Goal: Information Seeking & Learning: Learn about a topic

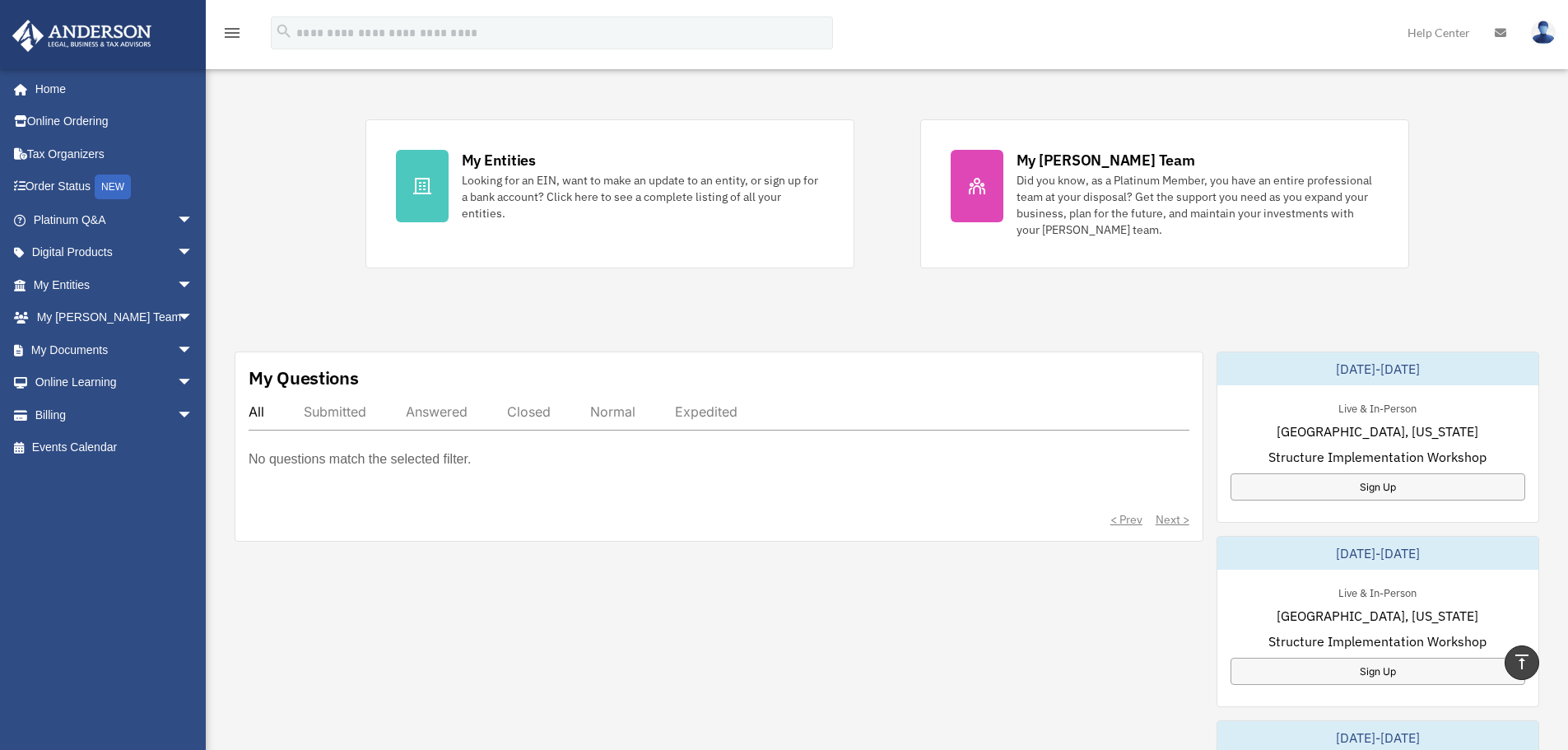
scroll to position [247, 0]
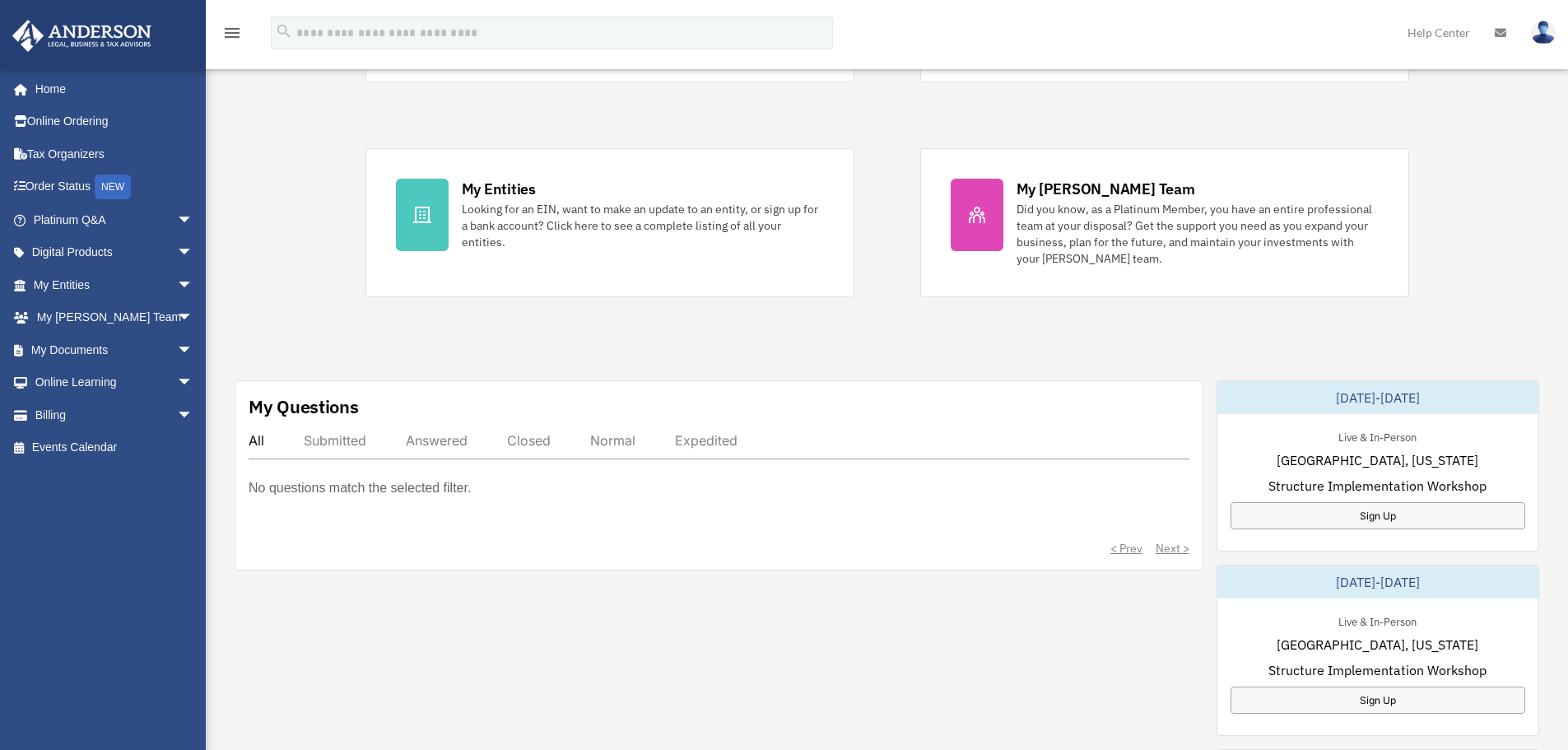
click at [345, 441] on div "Submitted" at bounding box center [335, 440] width 63 height 17
click at [357, 439] on div "Submitted" at bounding box center [335, 440] width 63 height 17
click at [455, 432] on div "Answered" at bounding box center [437, 440] width 62 height 17
click at [548, 442] on div "Closed" at bounding box center [529, 440] width 44 height 17
click at [598, 443] on div "Normal" at bounding box center [612, 440] width 45 height 17
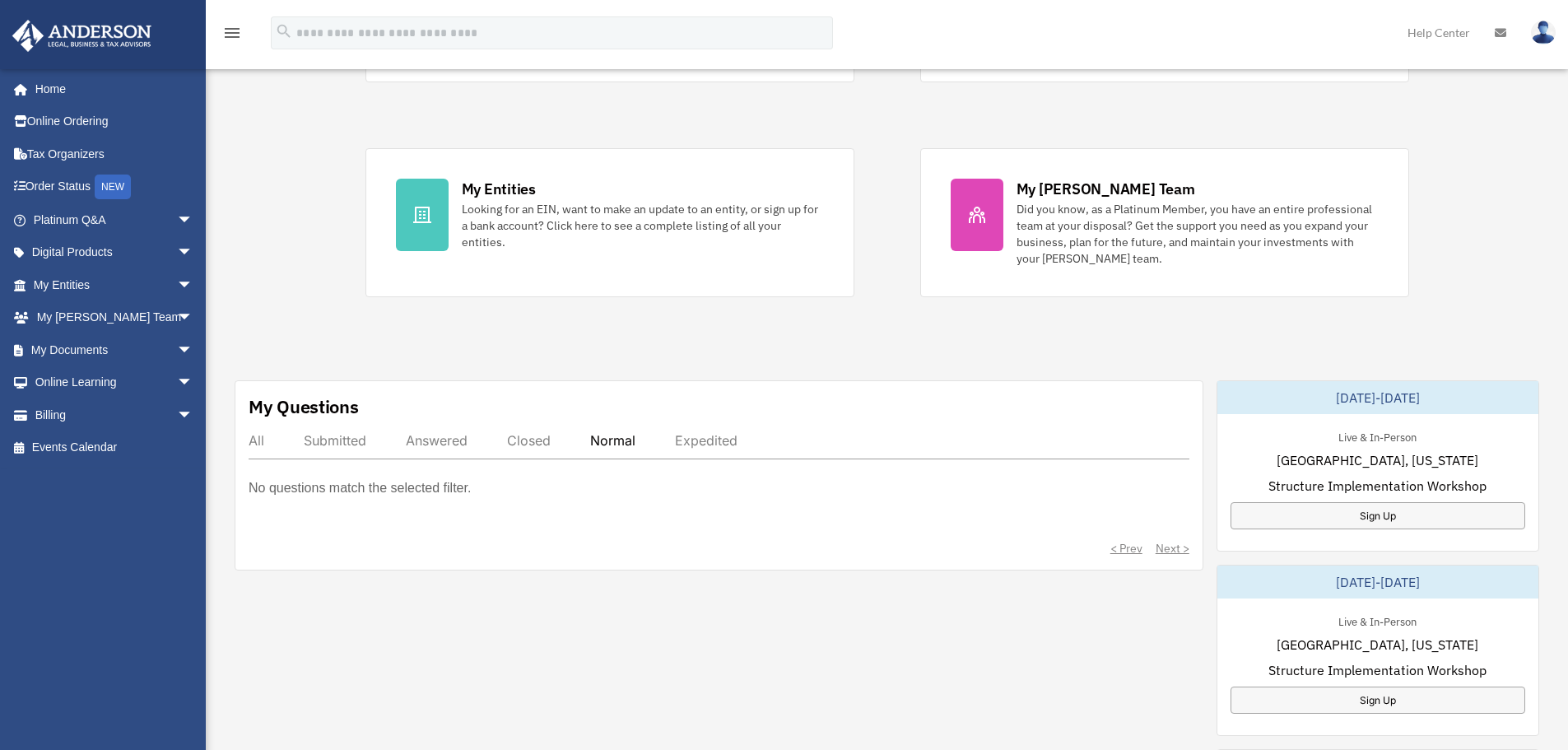
click at [268, 444] on div "All Submitted Answered Closed Normal Expedited" at bounding box center [718, 445] width 941 height 27
click at [65, 100] on link "Home" at bounding box center [114, 88] width 207 height 33
click at [79, 121] on link "Online Ordering" at bounding box center [114, 121] width 207 height 33
click at [57, 159] on link "Tax Organizers" at bounding box center [114, 153] width 207 height 33
click at [60, 189] on link "Order Status NEW" at bounding box center [114, 188] width 207 height 33
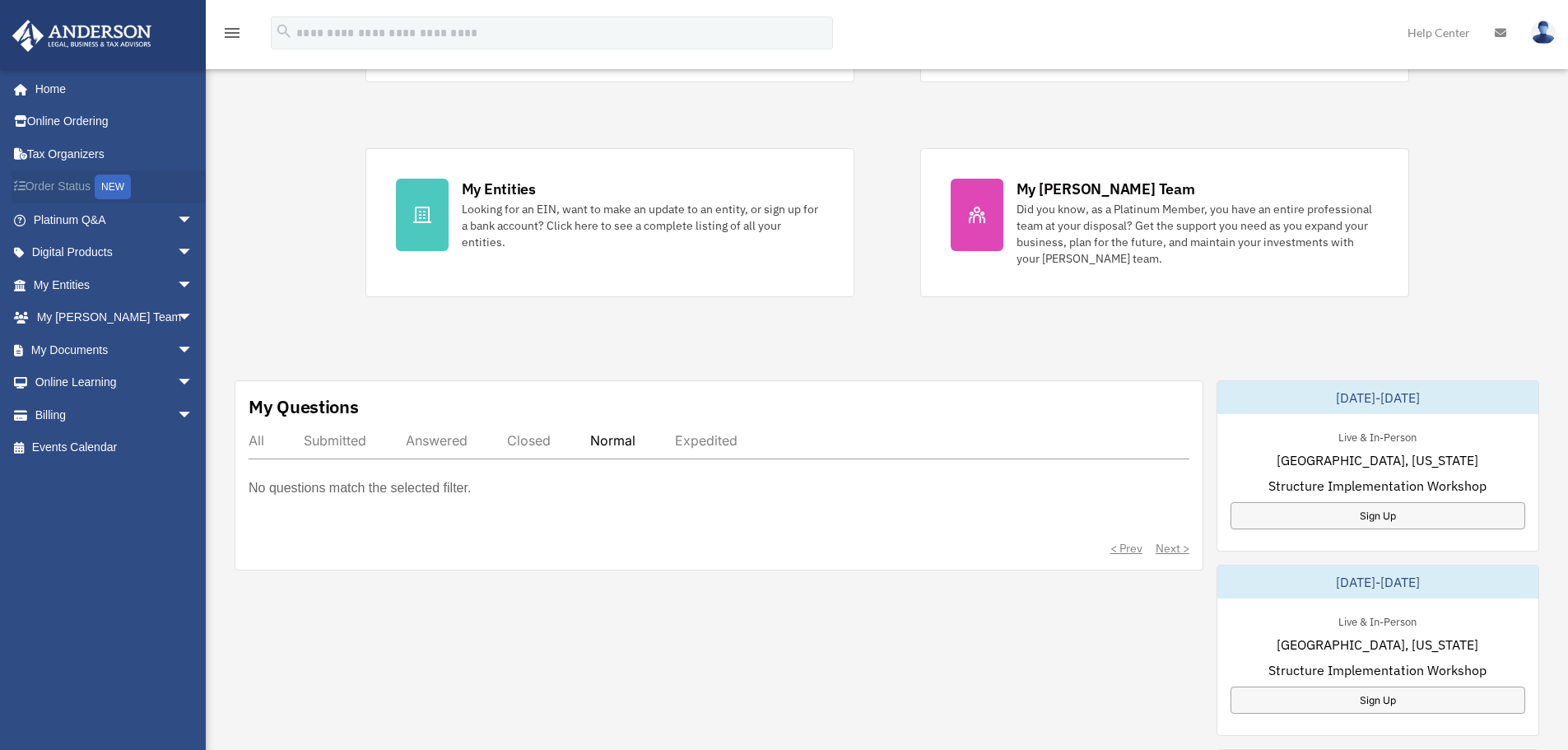
click at [114, 190] on div "NEW" at bounding box center [113, 187] width 36 height 25
click at [107, 221] on link "Platinum Q&A arrow_drop_down" at bounding box center [114, 219] width 207 height 33
click at [177, 220] on span "arrow_drop_down" at bounding box center [193, 220] width 33 height 33
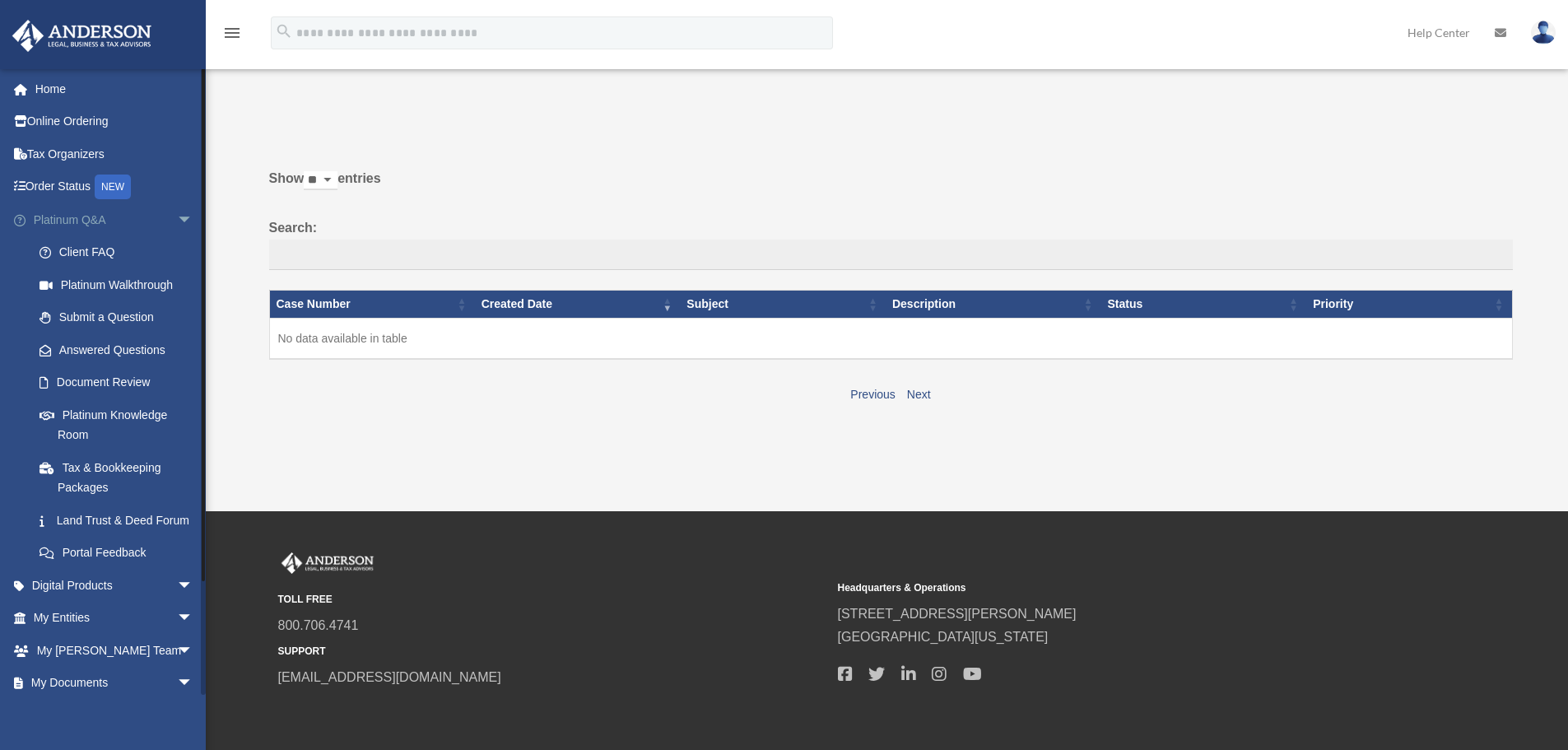
click at [33, 222] on link "Platinum Q&A arrow_drop_down" at bounding box center [114, 219] width 207 height 33
click at [34, 182] on link "Order Status NEW" at bounding box center [114, 188] width 207 height 33
click at [23, 215] on span at bounding box center [28, 220] width 11 height 11
click at [122, 246] on link "Client FAQ" at bounding box center [121, 252] width 195 height 33
click at [92, 256] on link "Client FAQ" at bounding box center [121, 252] width 195 height 33
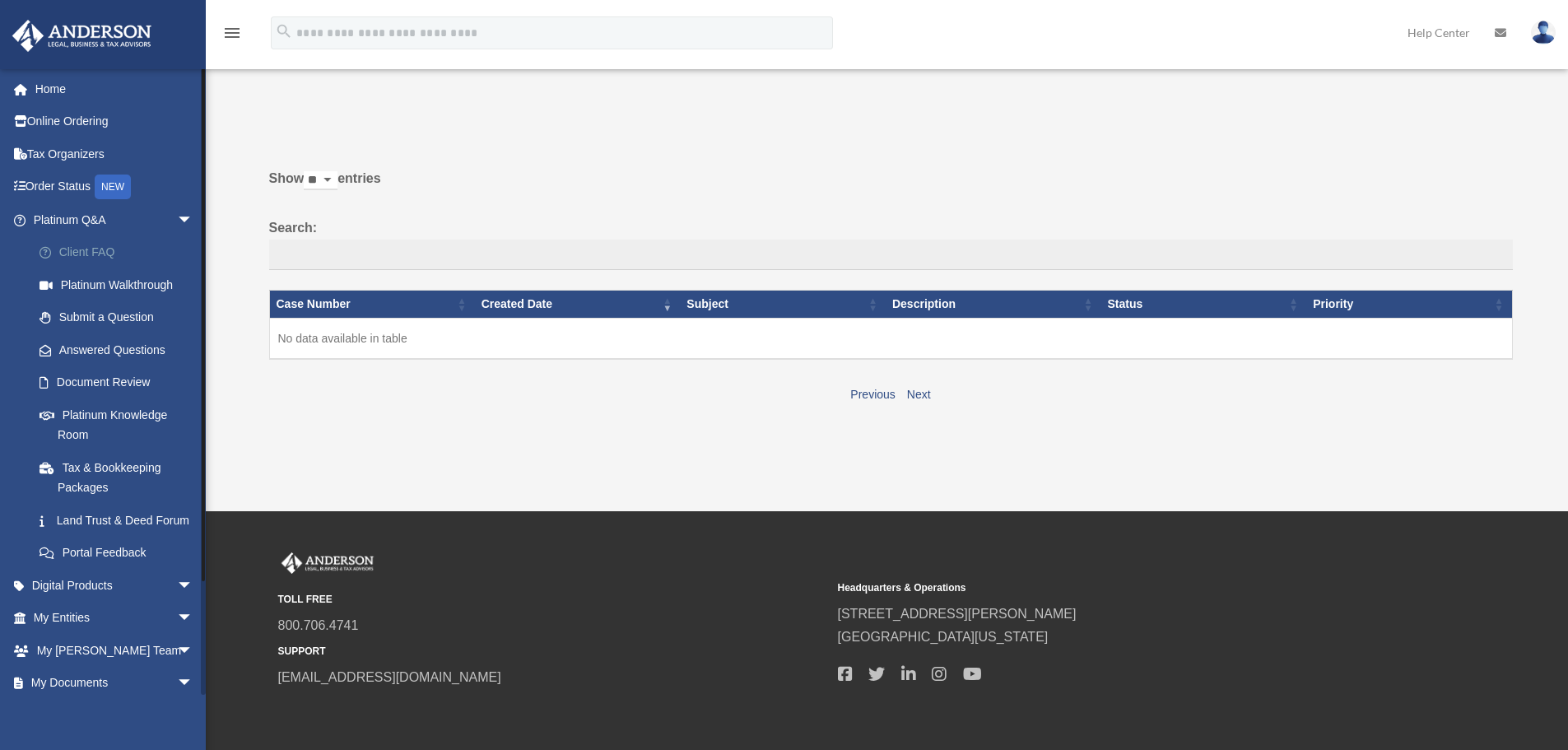
click at [92, 256] on link "Client FAQ" at bounding box center [121, 252] width 195 height 33
click at [92, 257] on link "Client FAQ" at bounding box center [121, 252] width 195 height 33
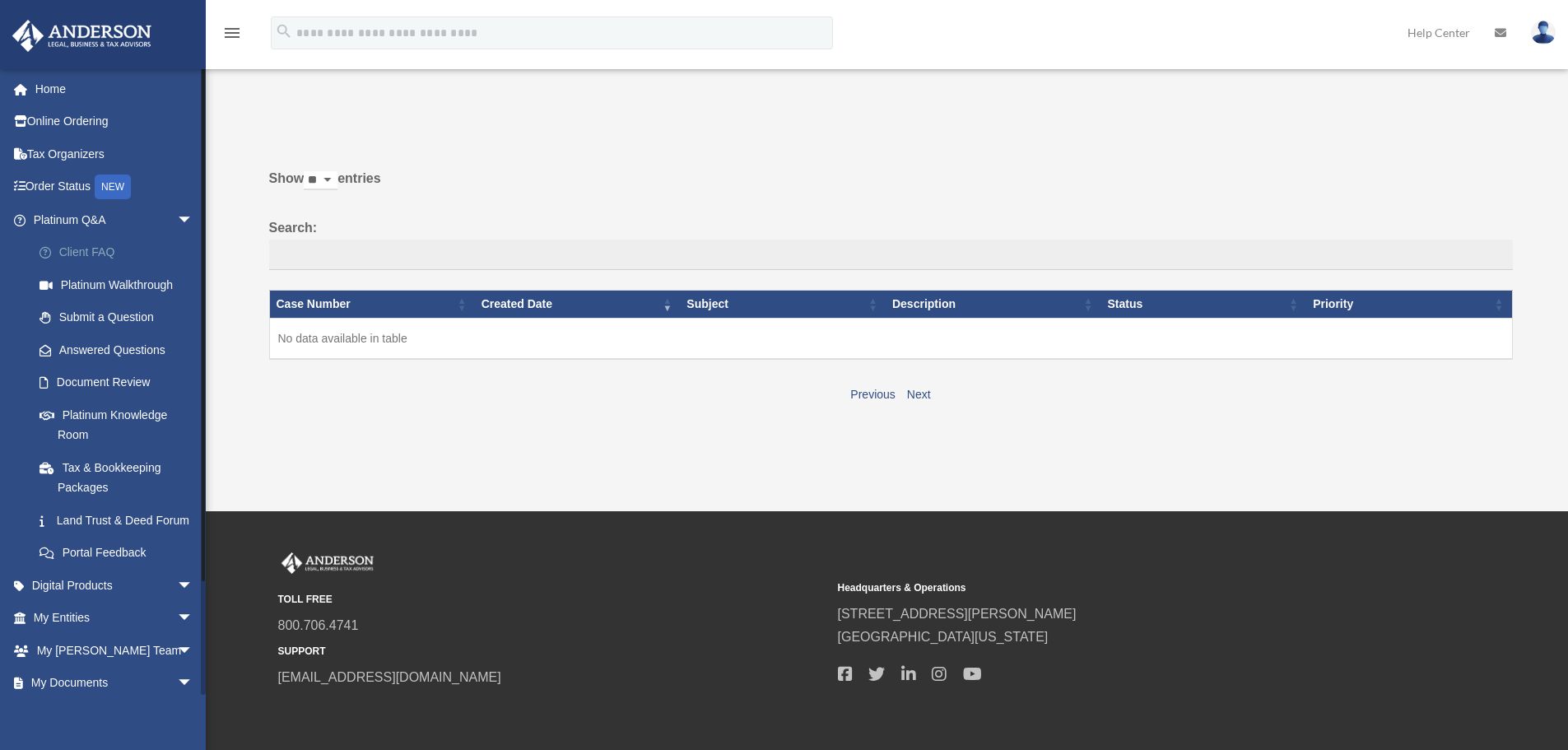
click at [92, 257] on link "Client FAQ" at bounding box center [121, 252] width 195 height 33
click at [96, 283] on link "Platinum Walkthrough" at bounding box center [121, 284] width 195 height 33
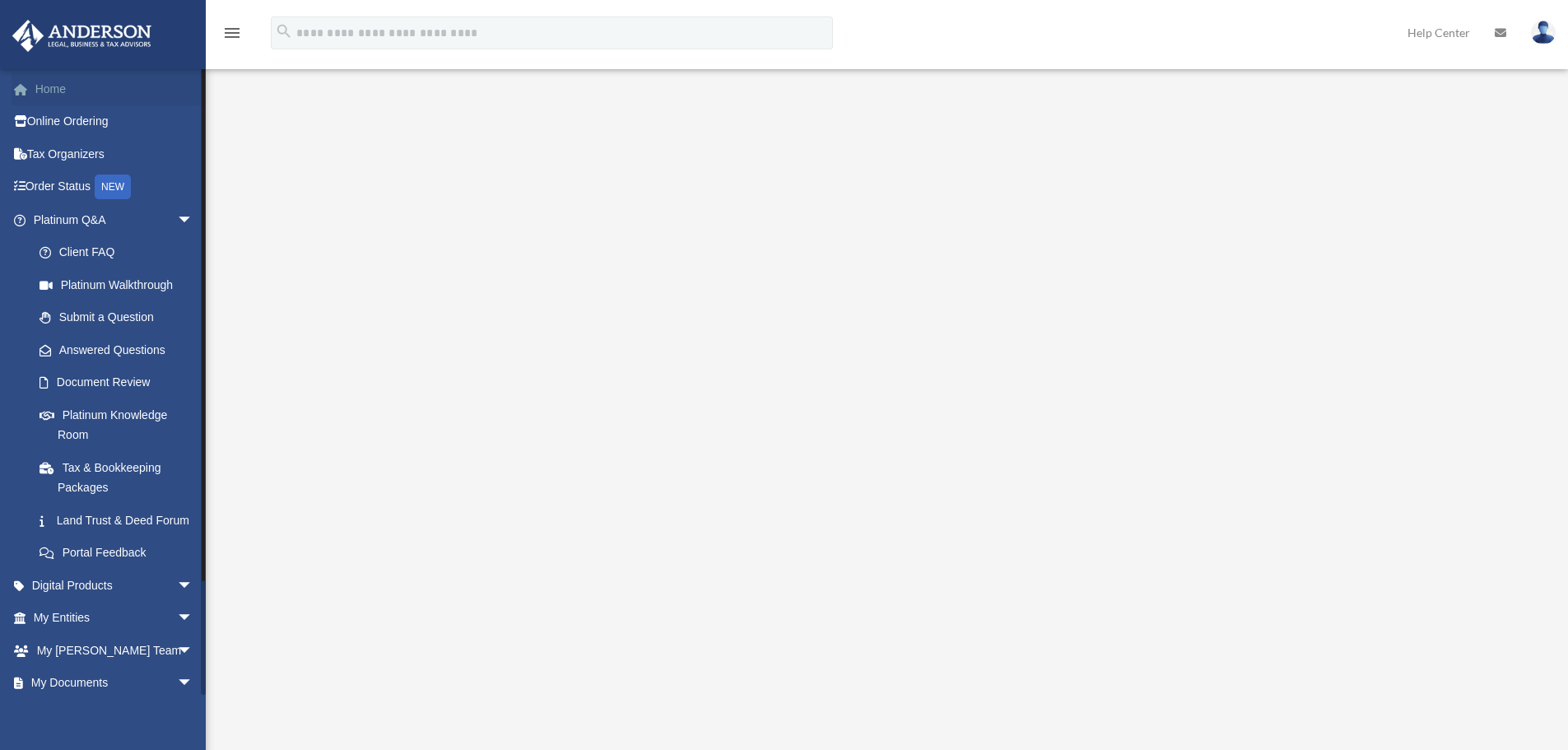
click at [44, 94] on link "Home" at bounding box center [114, 88] width 207 height 33
click at [23, 218] on span at bounding box center [28, 220] width 11 height 11
click at [36, 217] on link "Platinum Q&A arrow_drop_down" at bounding box center [114, 219] width 207 height 33
click at [40, 120] on link "Online Ordering" at bounding box center [114, 121] width 207 height 33
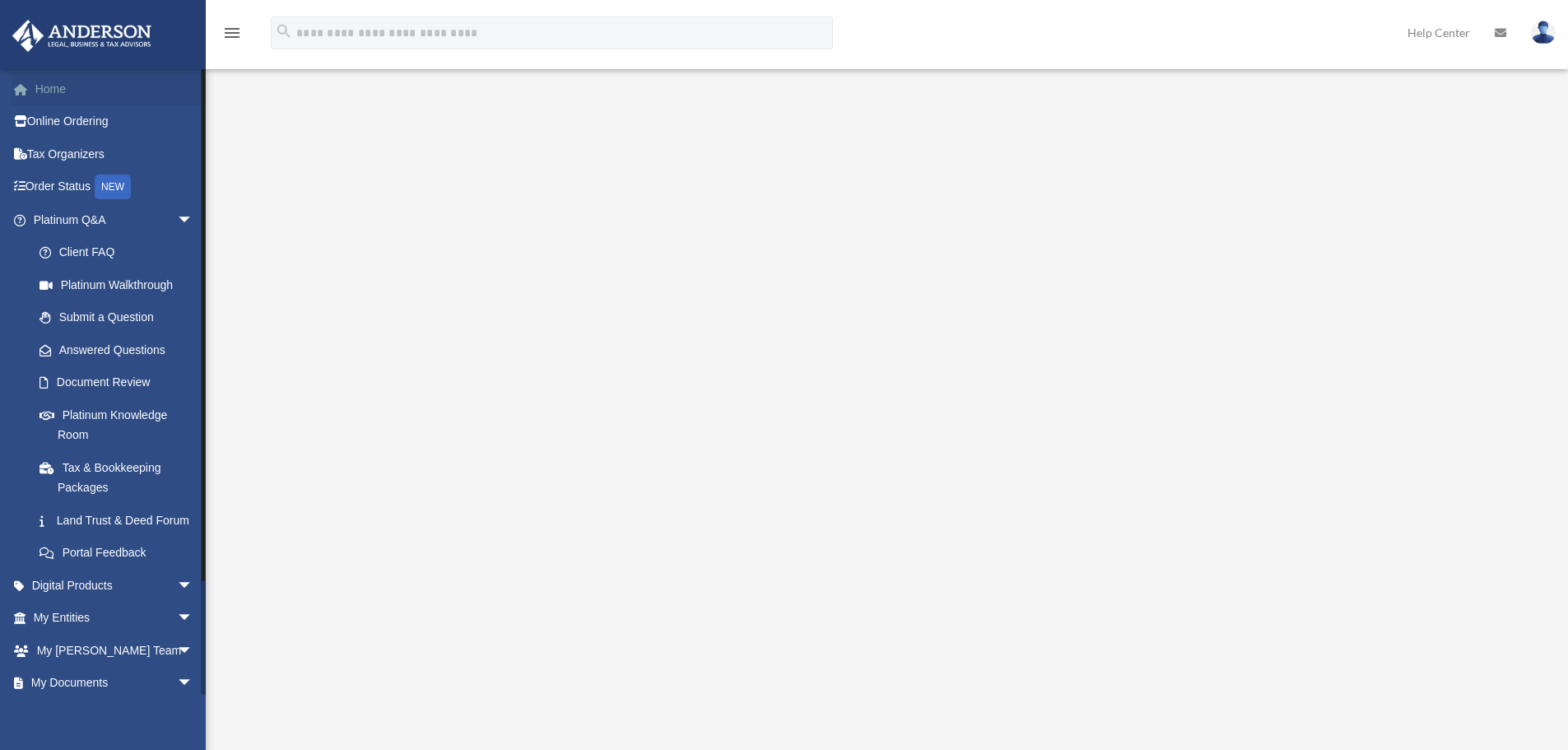
click at [48, 93] on link "Home" at bounding box center [114, 88] width 207 height 33
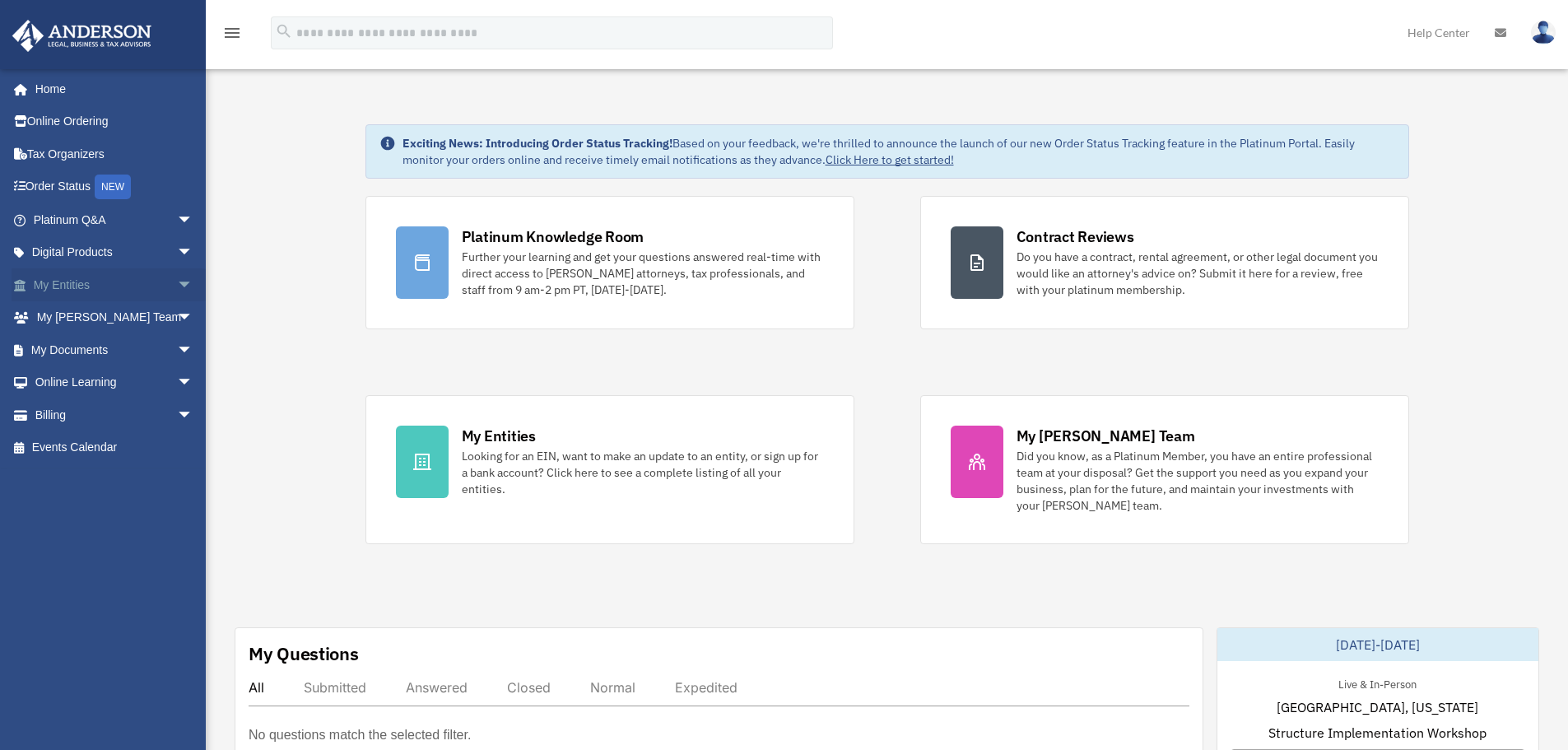
click at [107, 285] on link "My Entities arrow_drop_down" at bounding box center [114, 284] width 207 height 33
click at [177, 288] on span "arrow_drop_down" at bounding box center [193, 285] width 33 height 33
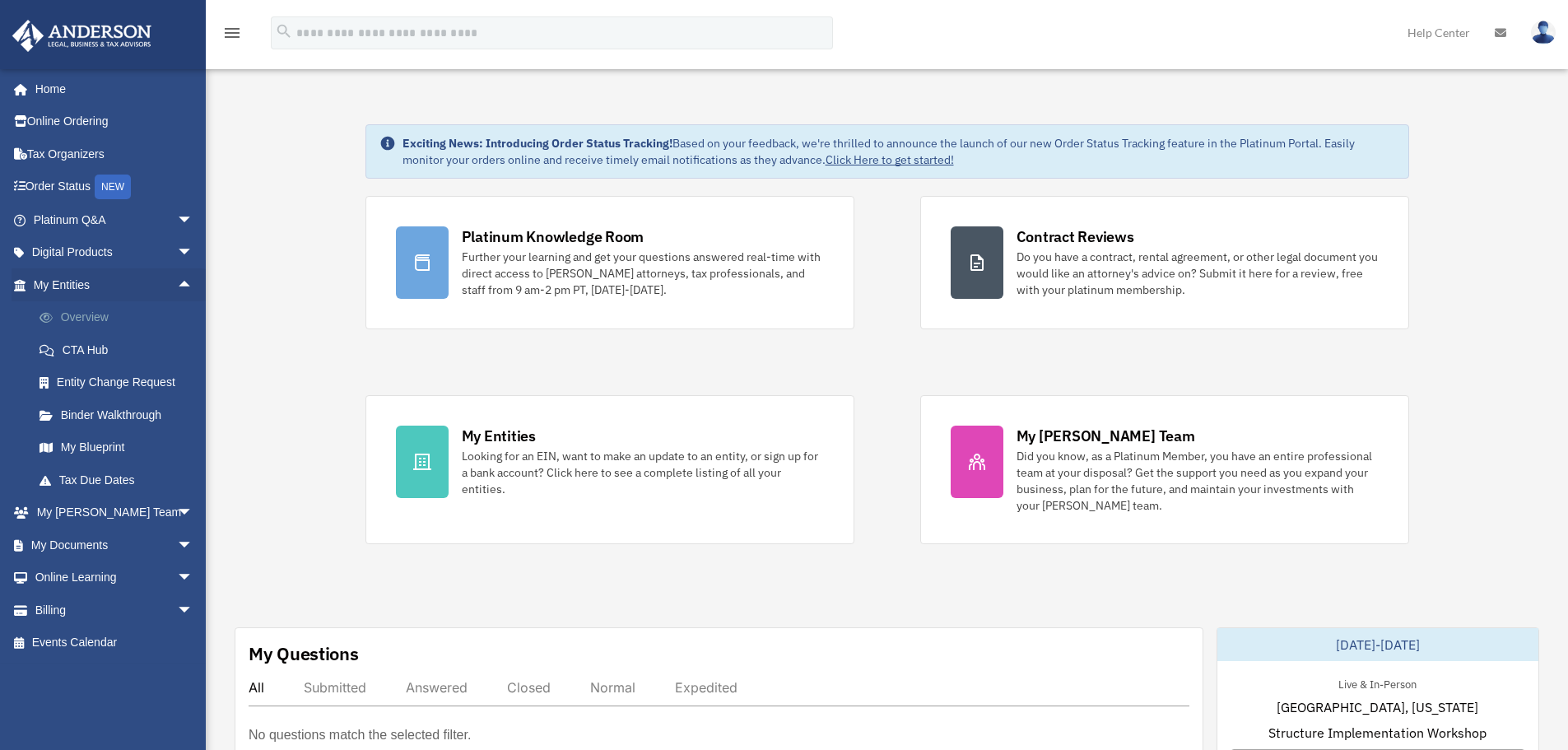
click at [107, 313] on link "Overview" at bounding box center [121, 317] width 195 height 33
click at [99, 318] on link "Overview" at bounding box center [121, 317] width 195 height 33
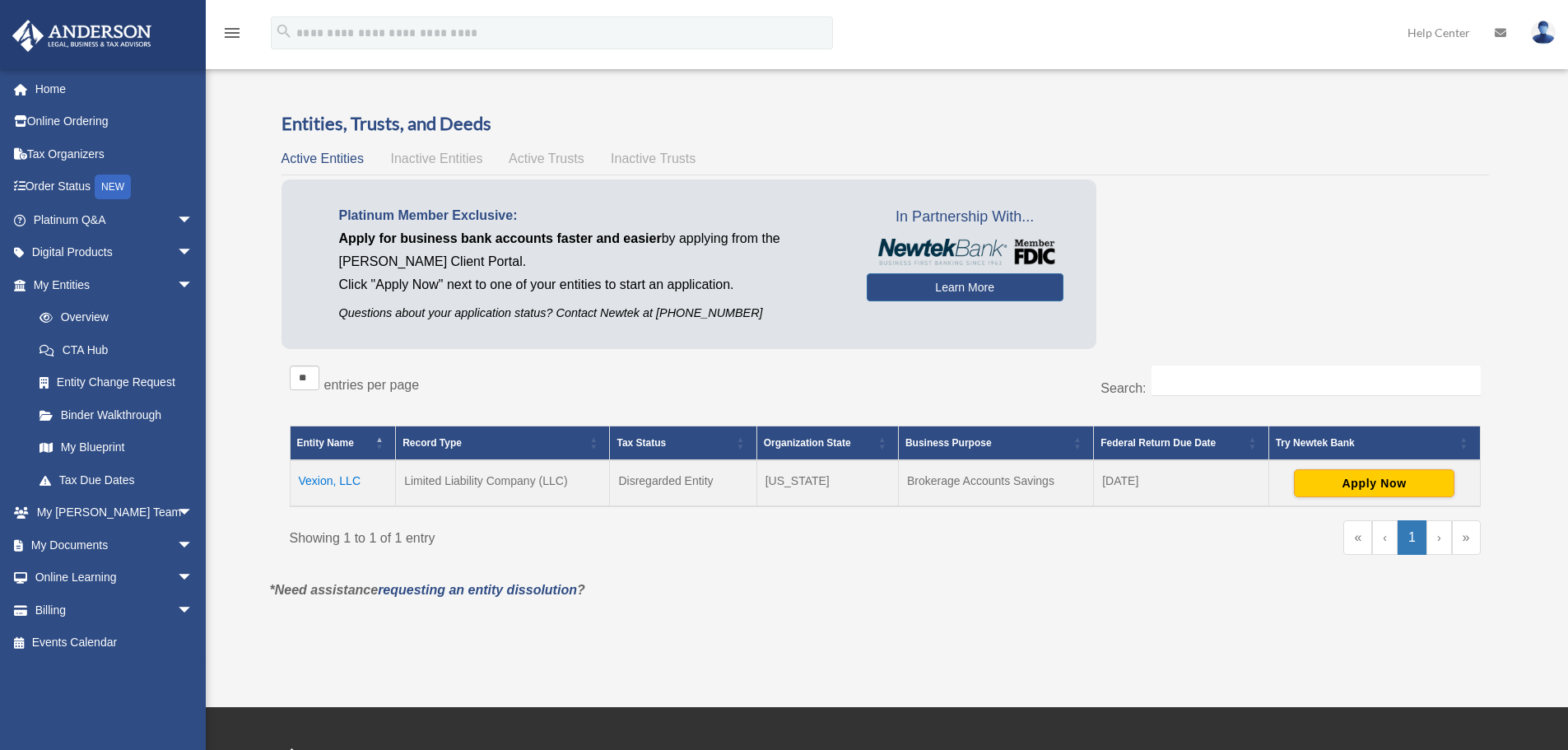
click at [486, 489] on td "Limited Liability Company (LLC)" at bounding box center [503, 483] width 214 height 46
click at [807, 485] on td "[US_STATE]" at bounding box center [827, 483] width 142 height 46
click at [962, 487] on td "Brokerage Accounts Savings" at bounding box center [996, 483] width 195 height 46
click at [1159, 484] on td "[DATE]" at bounding box center [1182, 483] width 174 height 46
click at [87, 380] on link "Entity Change Request" at bounding box center [121, 382] width 195 height 33
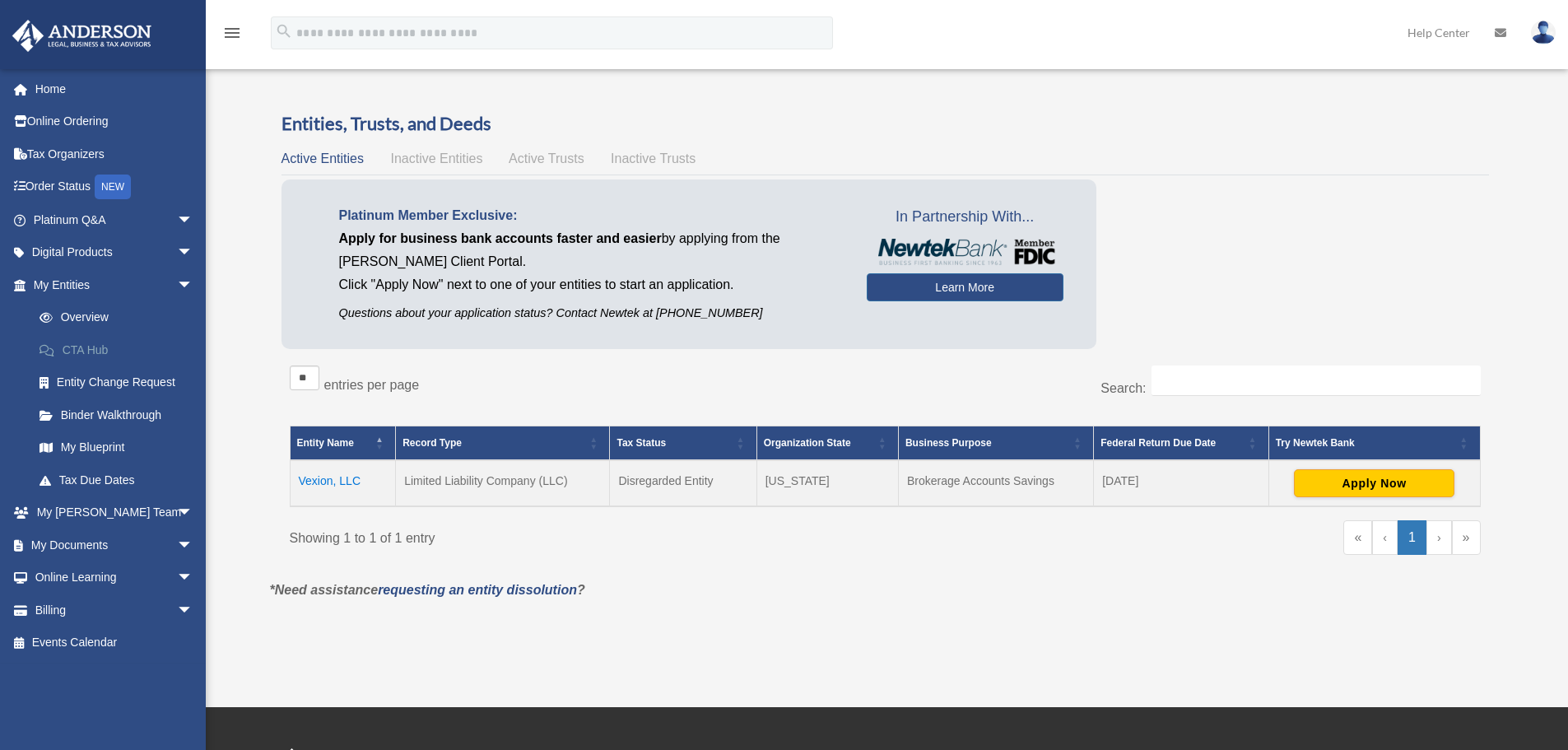
click at [91, 342] on link "CTA Hub" at bounding box center [121, 349] width 195 height 33
click at [98, 314] on link "Overview" at bounding box center [121, 317] width 195 height 33
click at [121, 417] on link "Binder Walkthrough" at bounding box center [121, 415] width 195 height 33
click at [107, 452] on link "My Blueprint" at bounding box center [121, 447] width 195 height 33
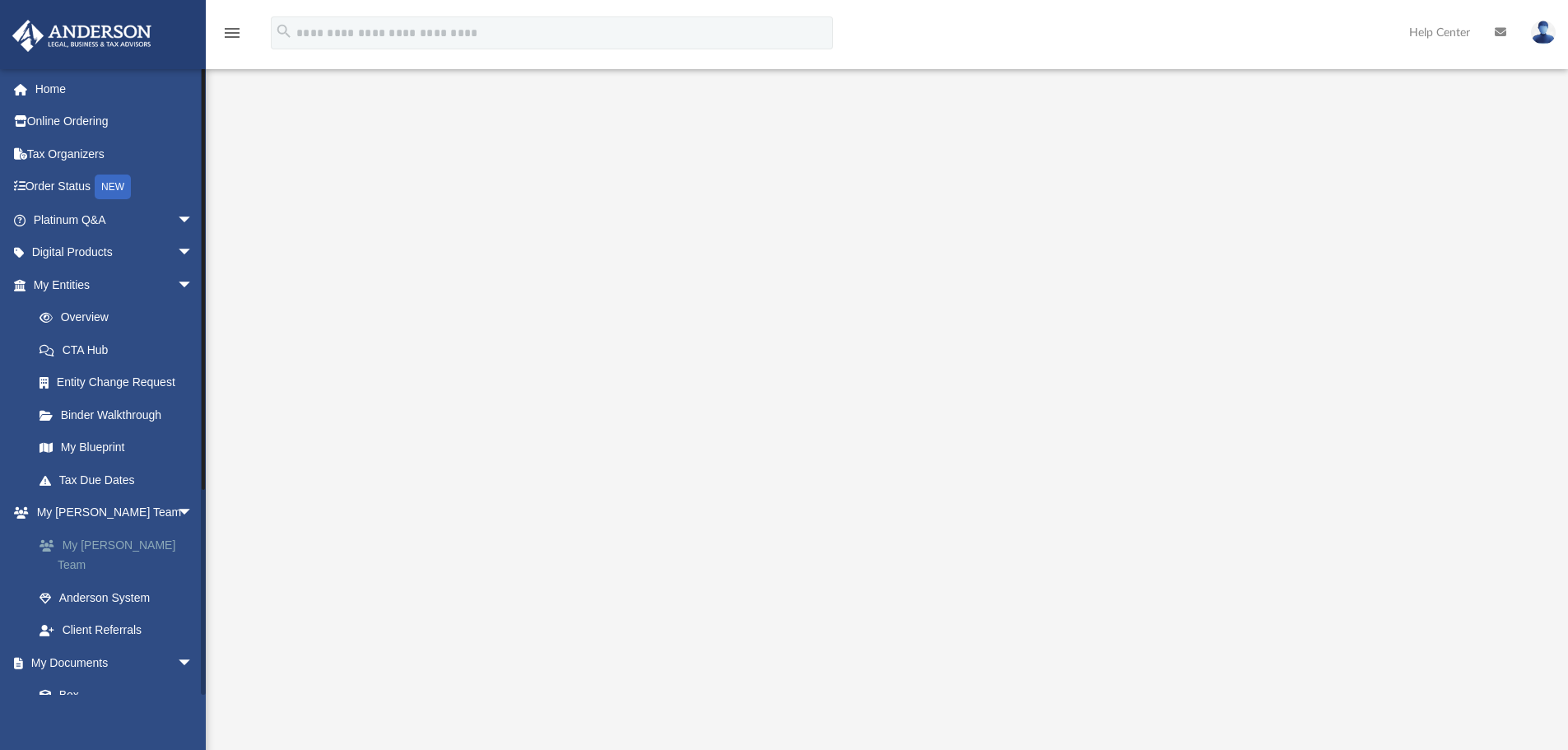
click at [131, 539] on link "My [PERSON_NAME] Team" at bounding box center [121, 555] width 195 height 53
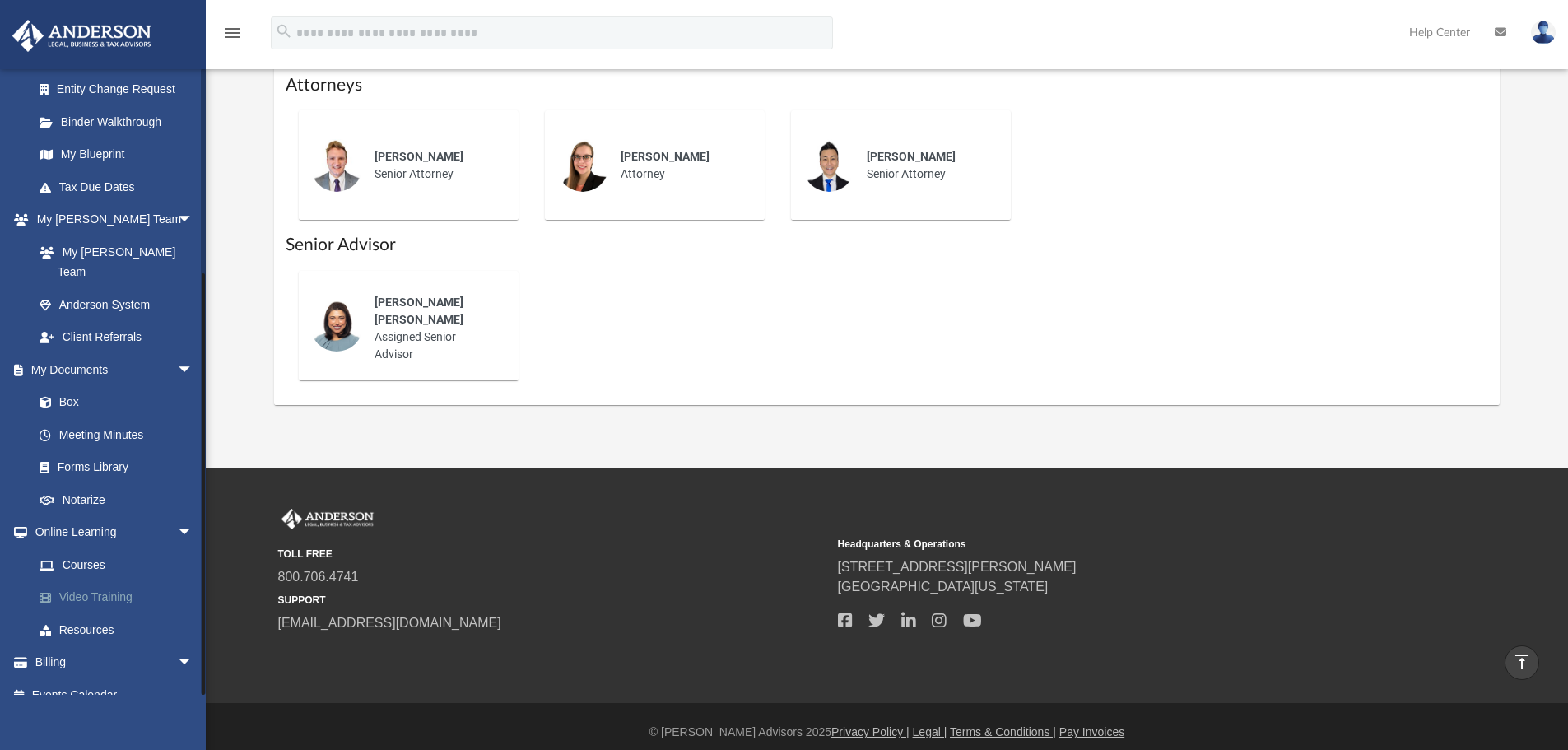
scroll to position [670, 0]
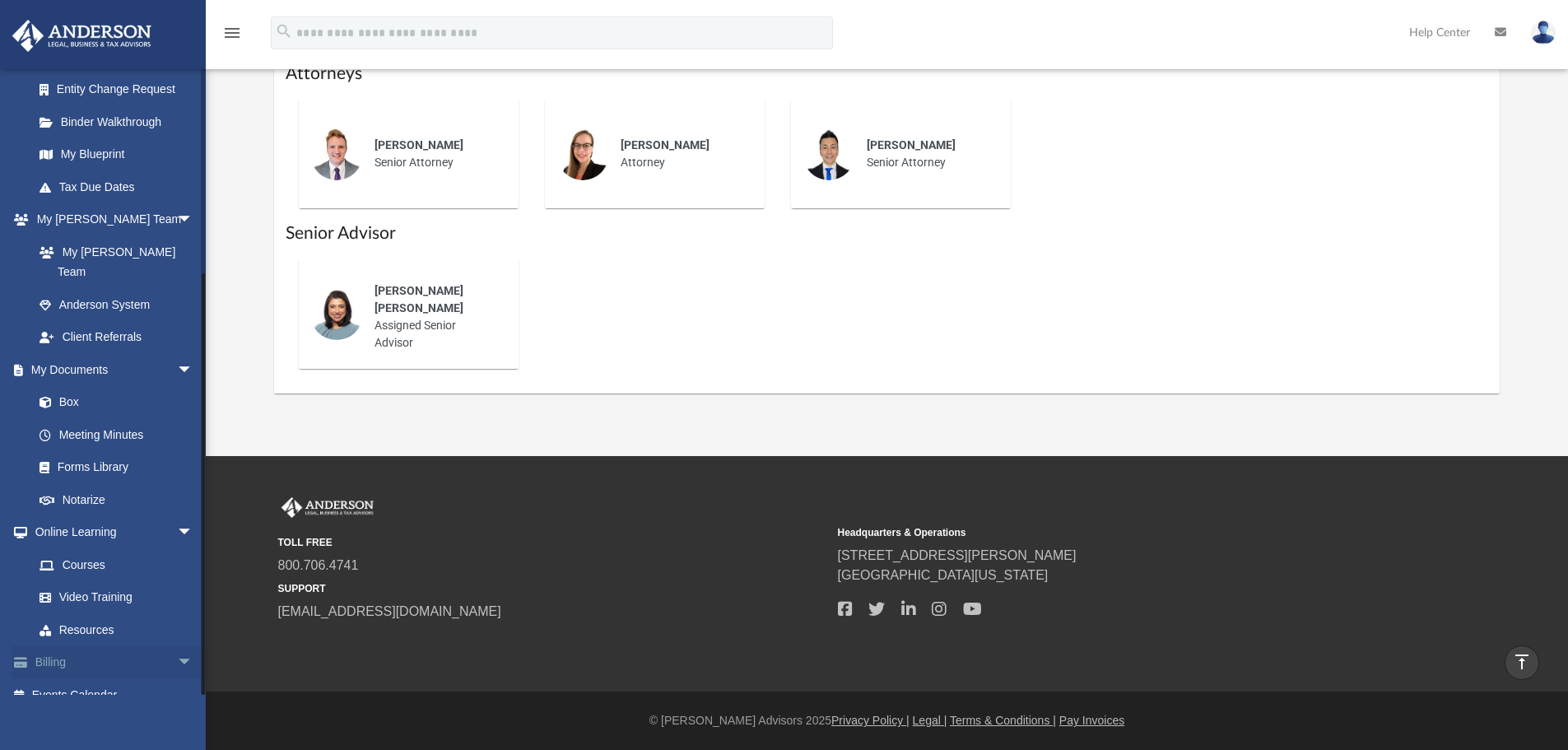
click at [67, 646] on link "Billing arrow_drop_down" at bounding box center [114, 662] width 207 height 33
click at [121, 646] on link "Billing arrow_drop_down" at bounding box center [114, 662] width 207 height 33
click at [177, 646] on span "arrow_drop_down" at bounding box center [193, 663] width 33 height 33
click at [177, 646] on span "arrow_drop_up" at bounding box center [193, 663] width 33 height 33
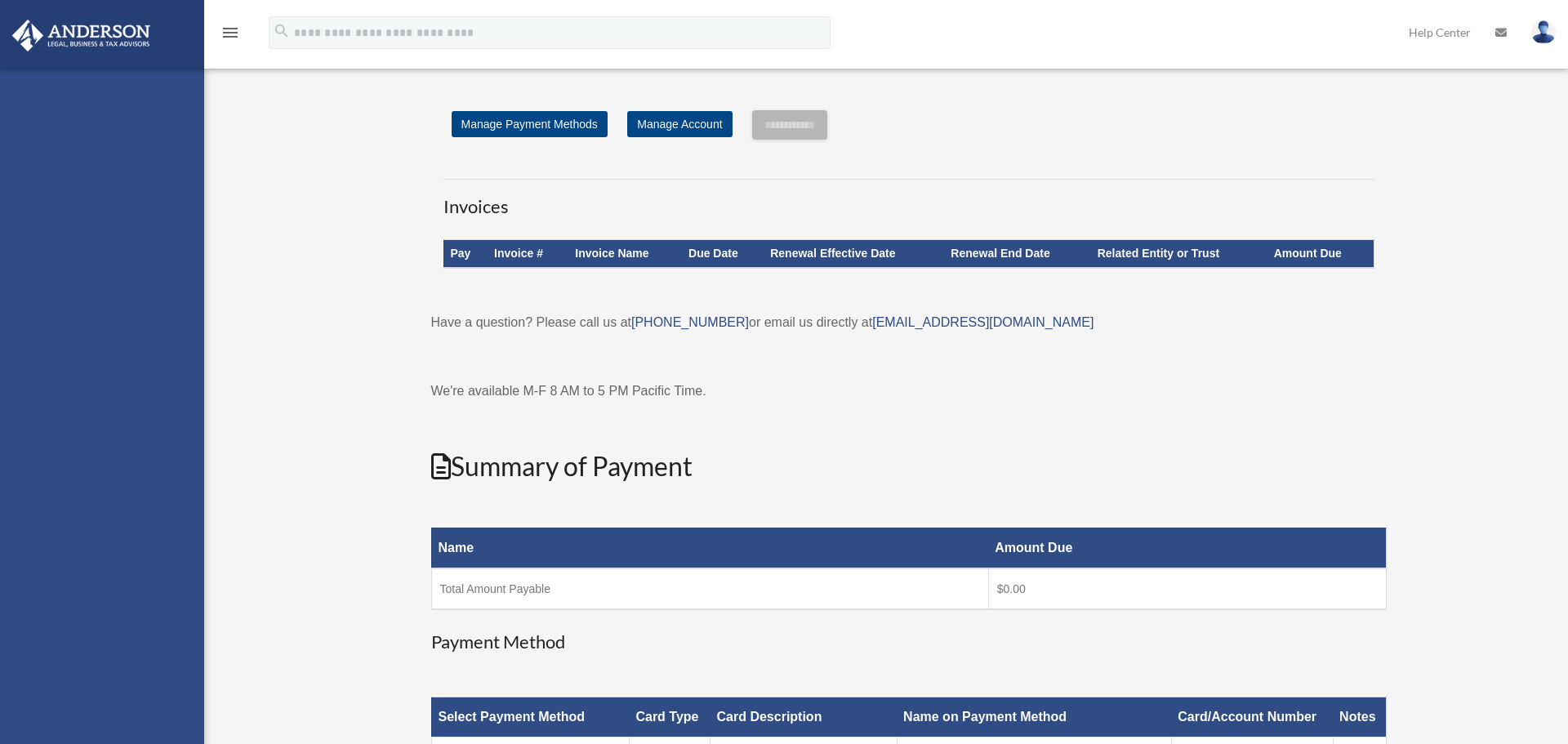
click at [162, 635] on div "[EMAIL_ADDRESS][DOMAIN_NAME] Sign Out [EMAIL_ADDRESS][DOMAIN_NAME] Home Online …" at bounding box center [102, 441] width 204 height 744
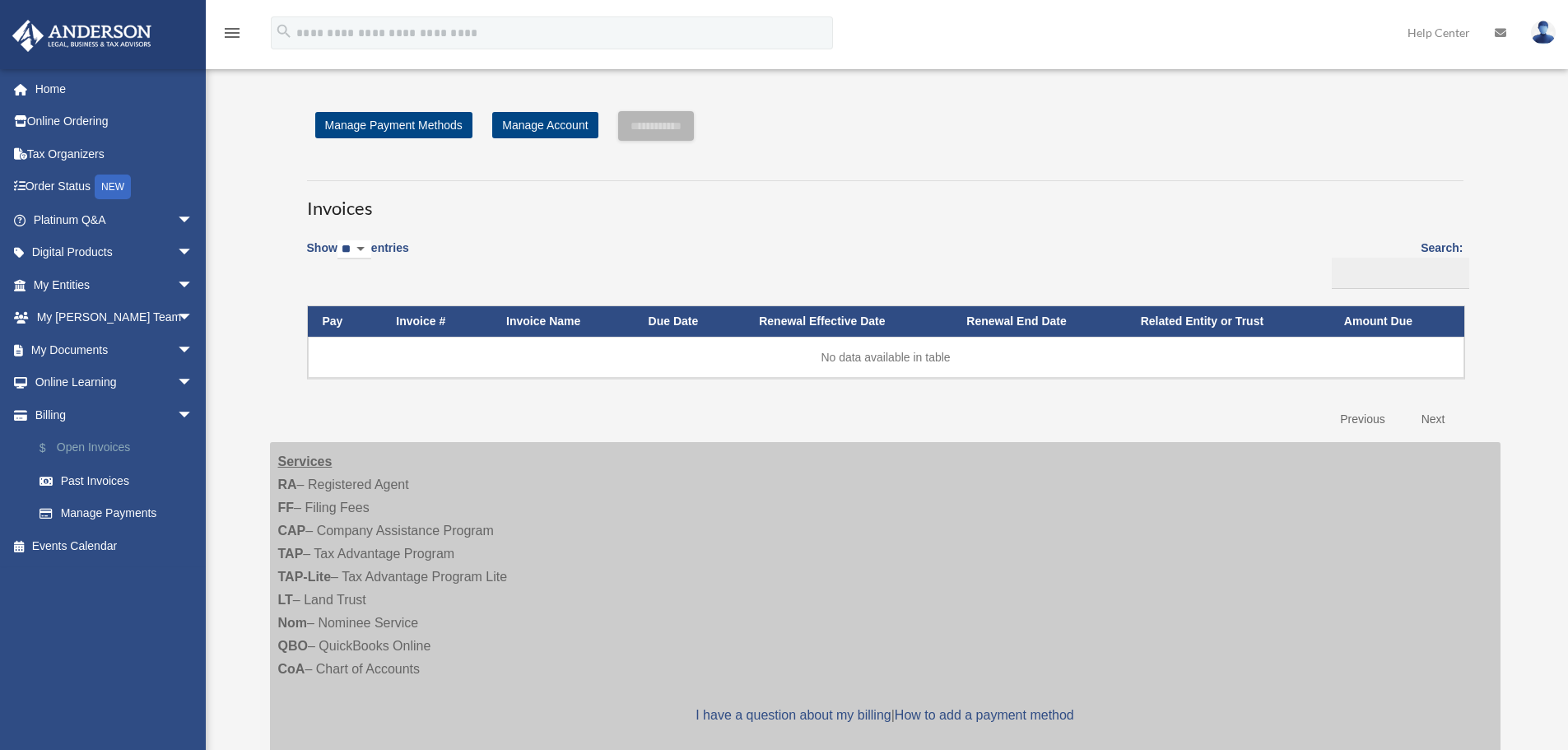
click at [80, 438] on link "$ Open Invoices" at bounding box center [121, 448] width 195 height 33
click at [129, 450] on link "$ Open Invoices" at bounding box center [121, 448] width 195 height 33
click at [53, 220] on link "Platinum Q&A arrow_drop_down" at bounding box center [114, 219] width 207 height 33
click at [177, 220] on span "arrow_drop_down" at bounding box center [193, 220] width 33 height 33
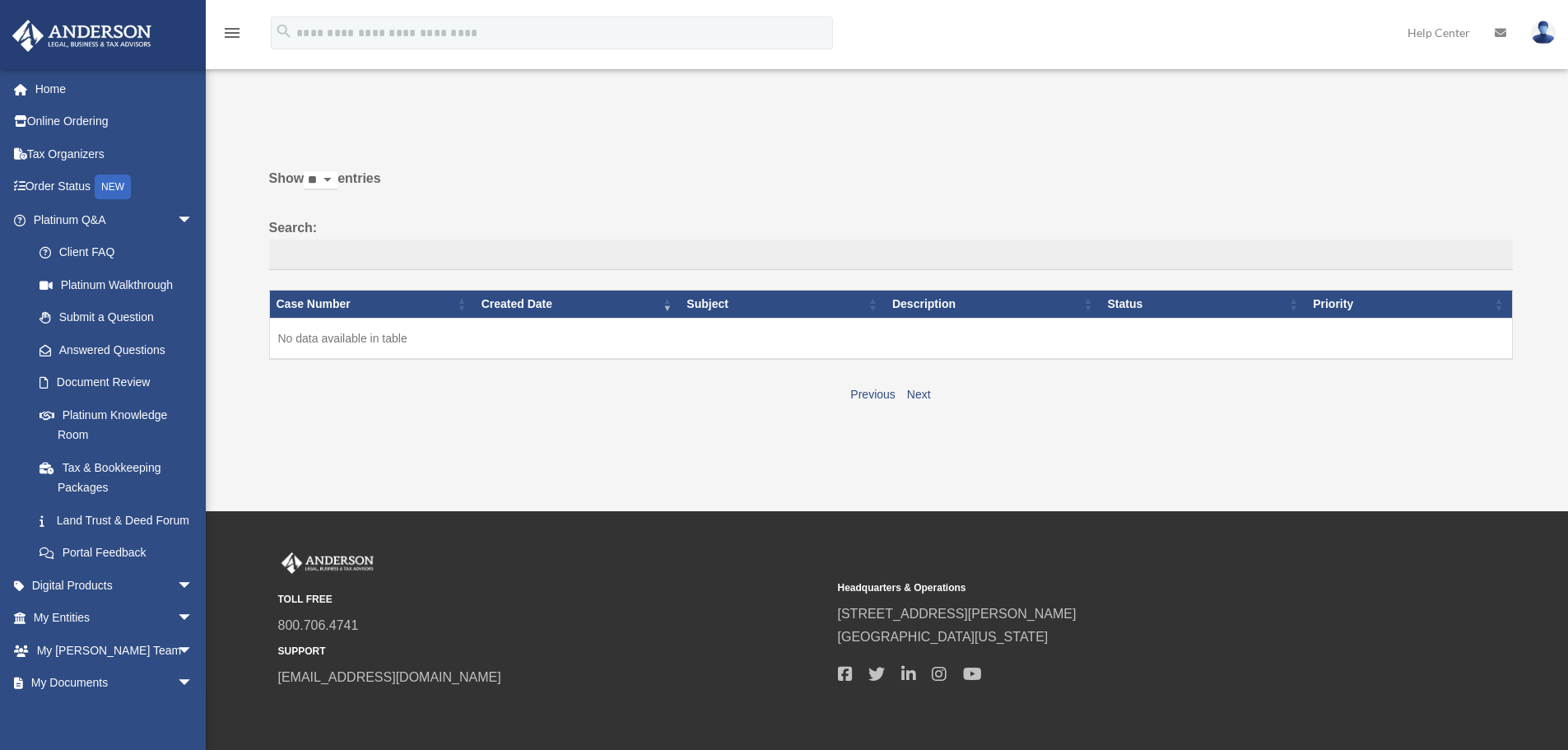
click at [103, 252] on link "Client FAQ" at bounding box center [116, 252] width 187 height 33
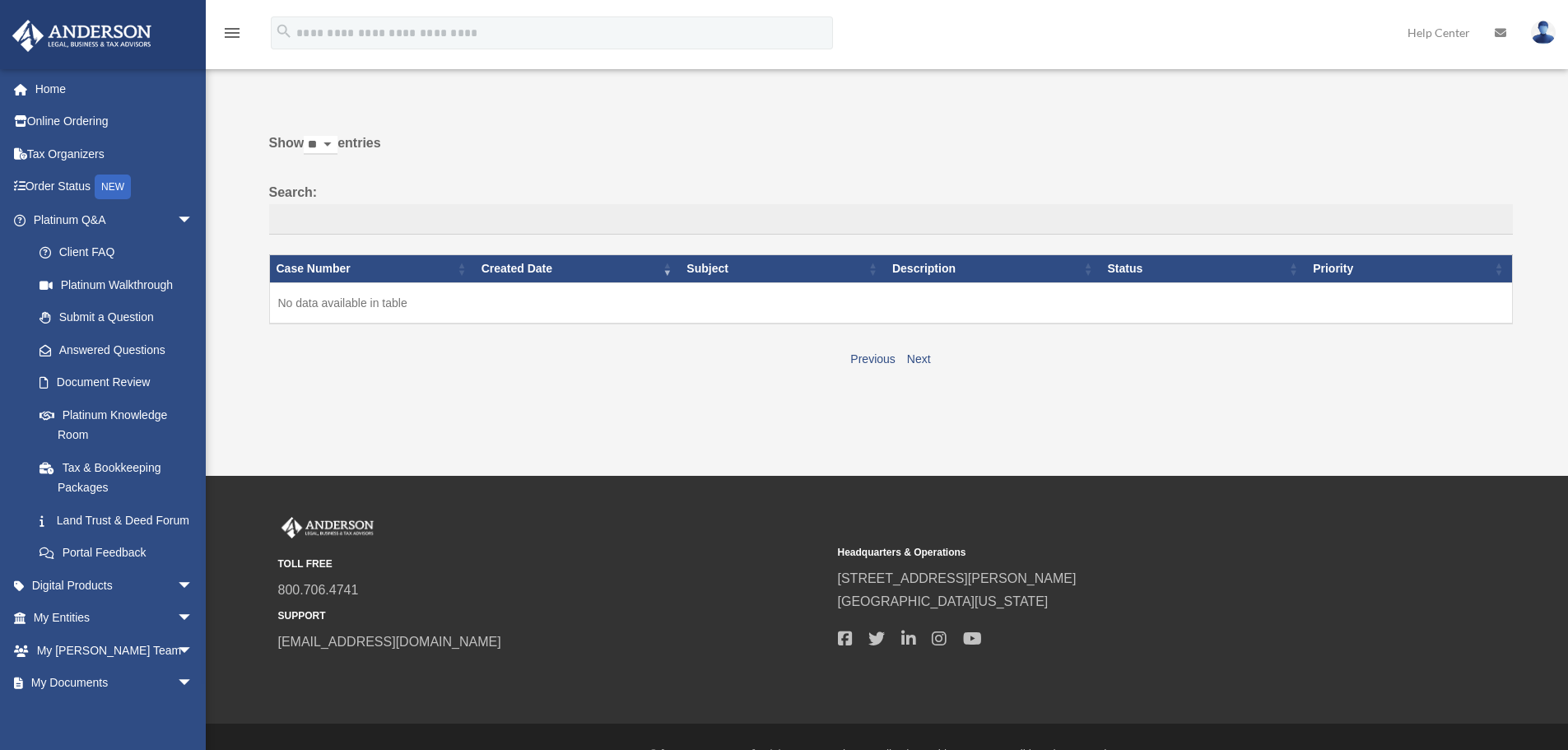
scroll to position [70, 0]
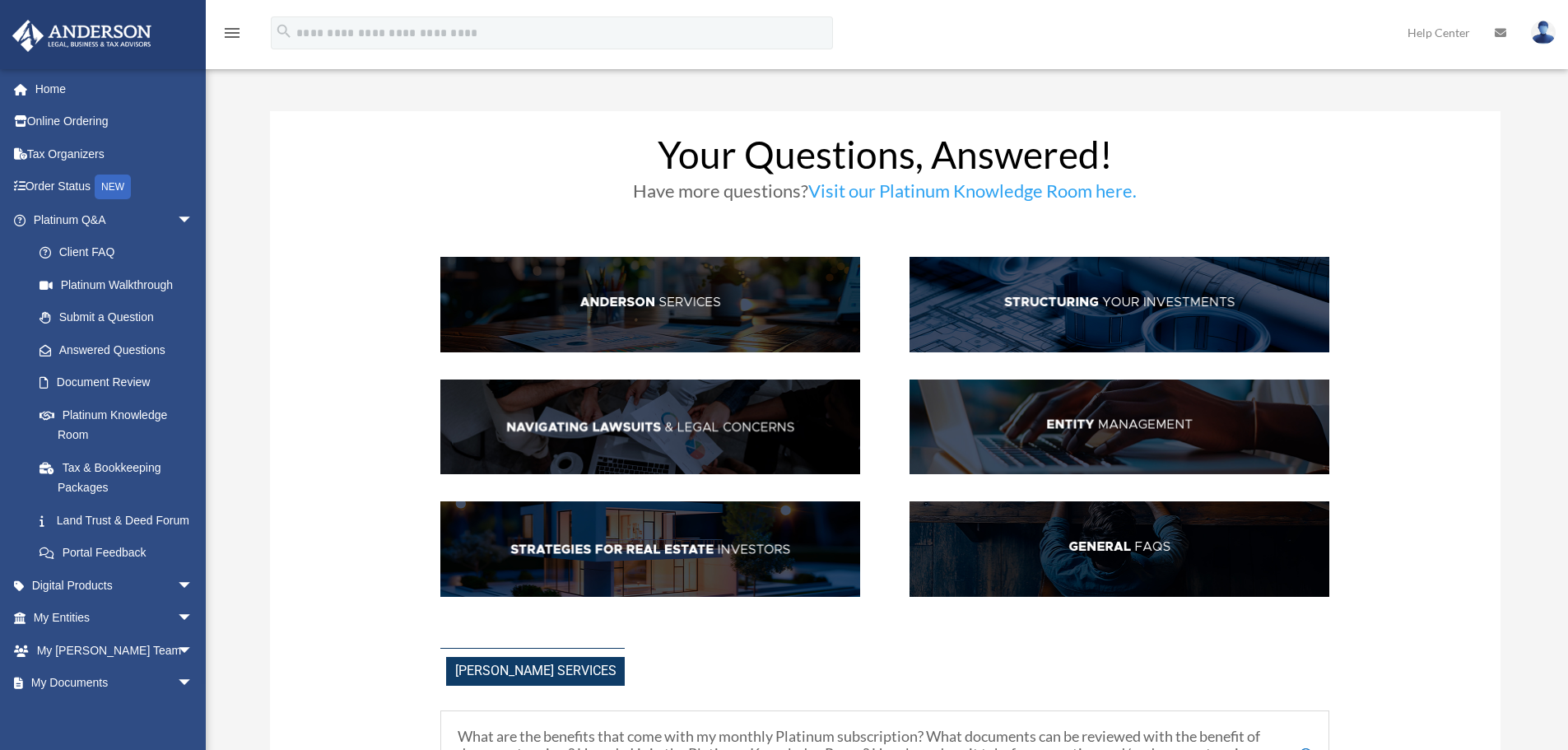
click at [1071, 428] on img at bounding box center [1119, 427] width 420 height 95
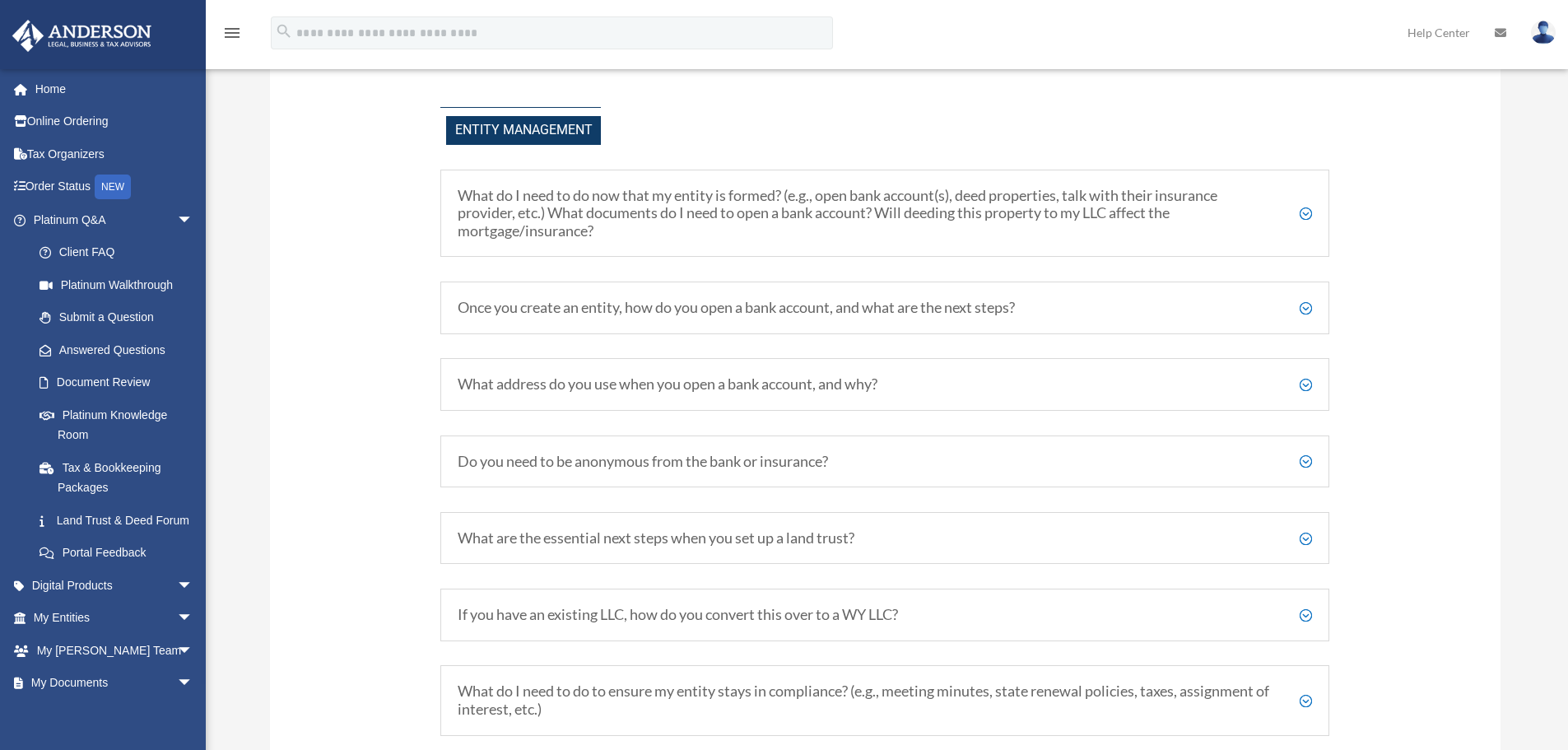
scroll to position [1920, 0]
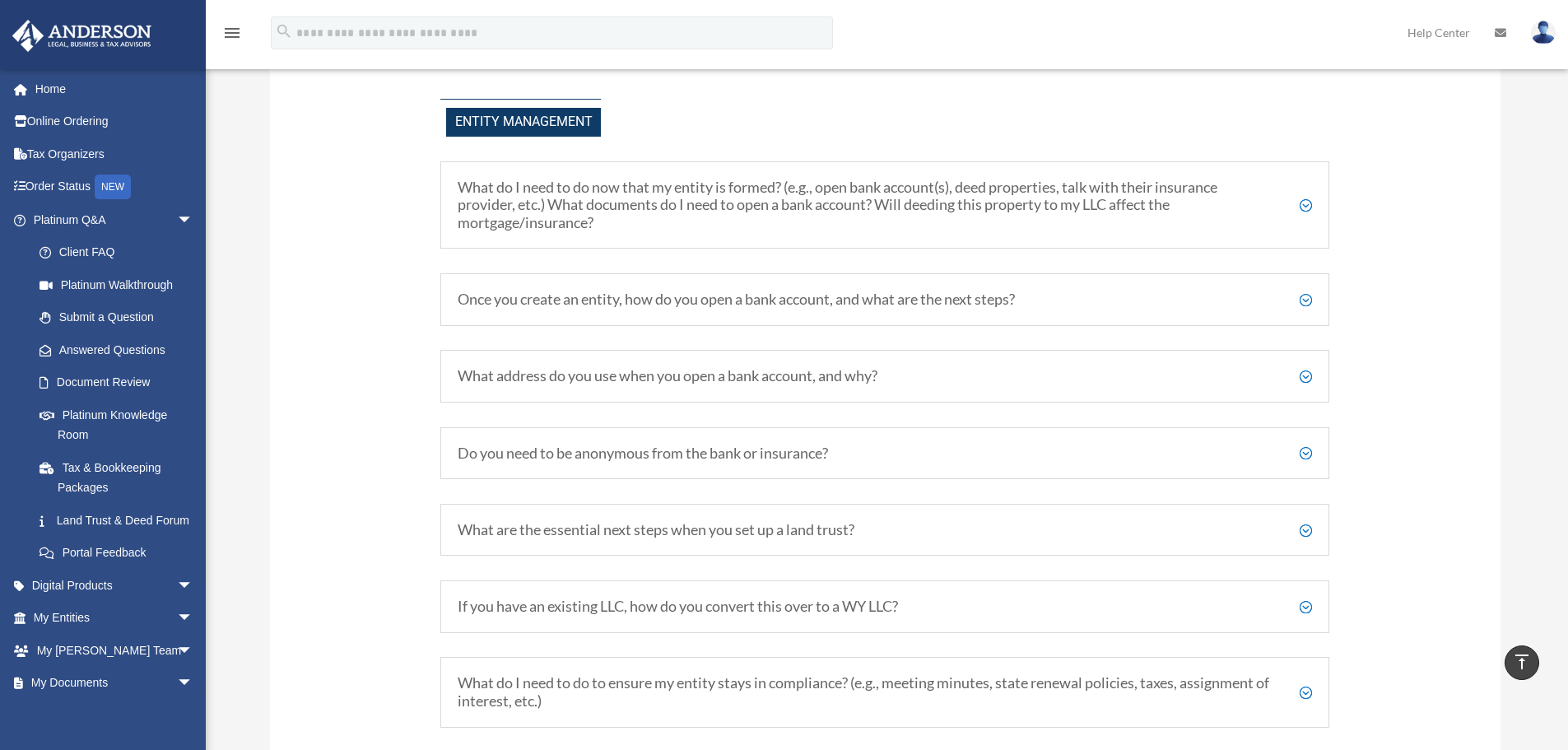
click at [959, 384] on h5 "What address do you use when you open a bank account, and why?" at bounding box center [885, 376] width 855 height 18
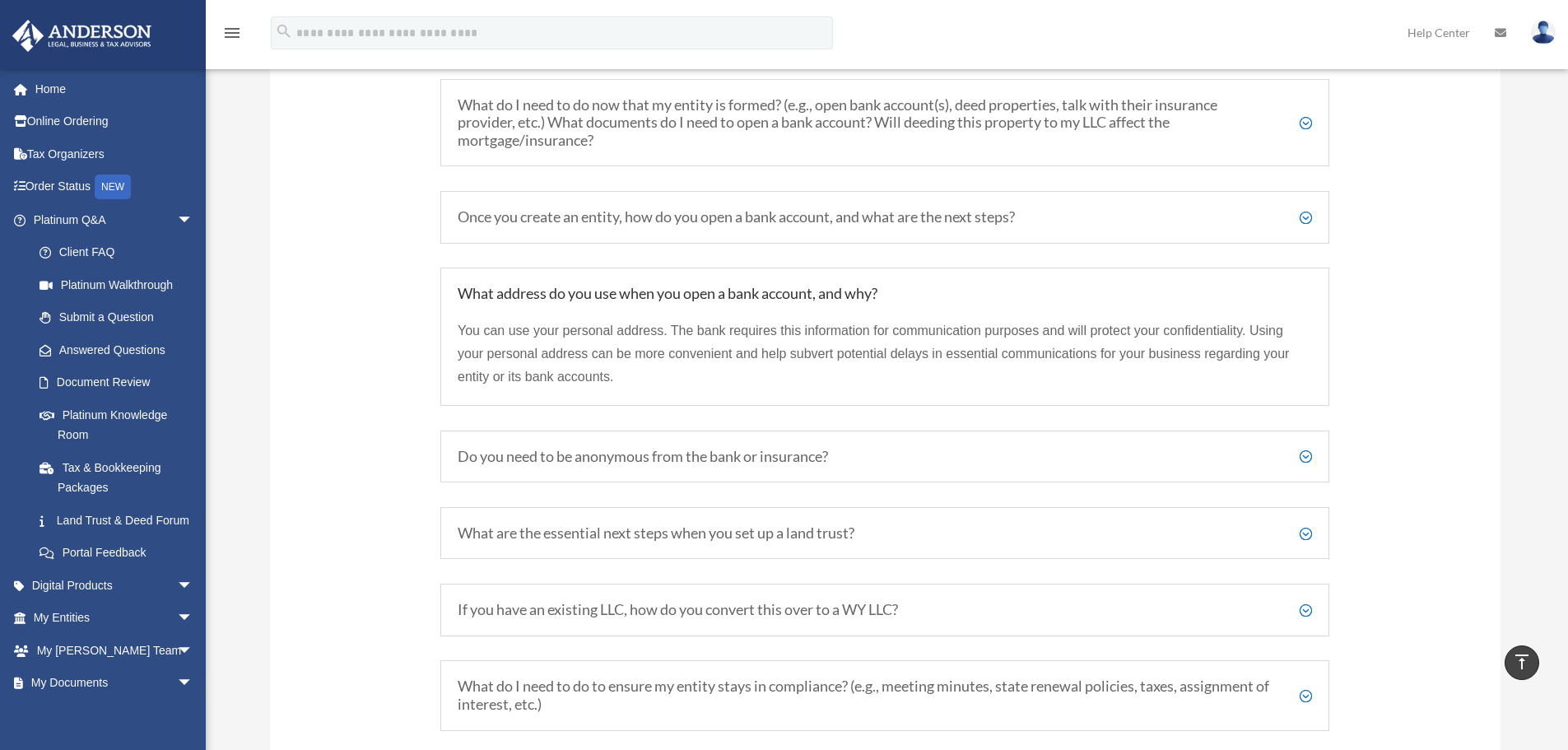
scroll to position [2085, 0]
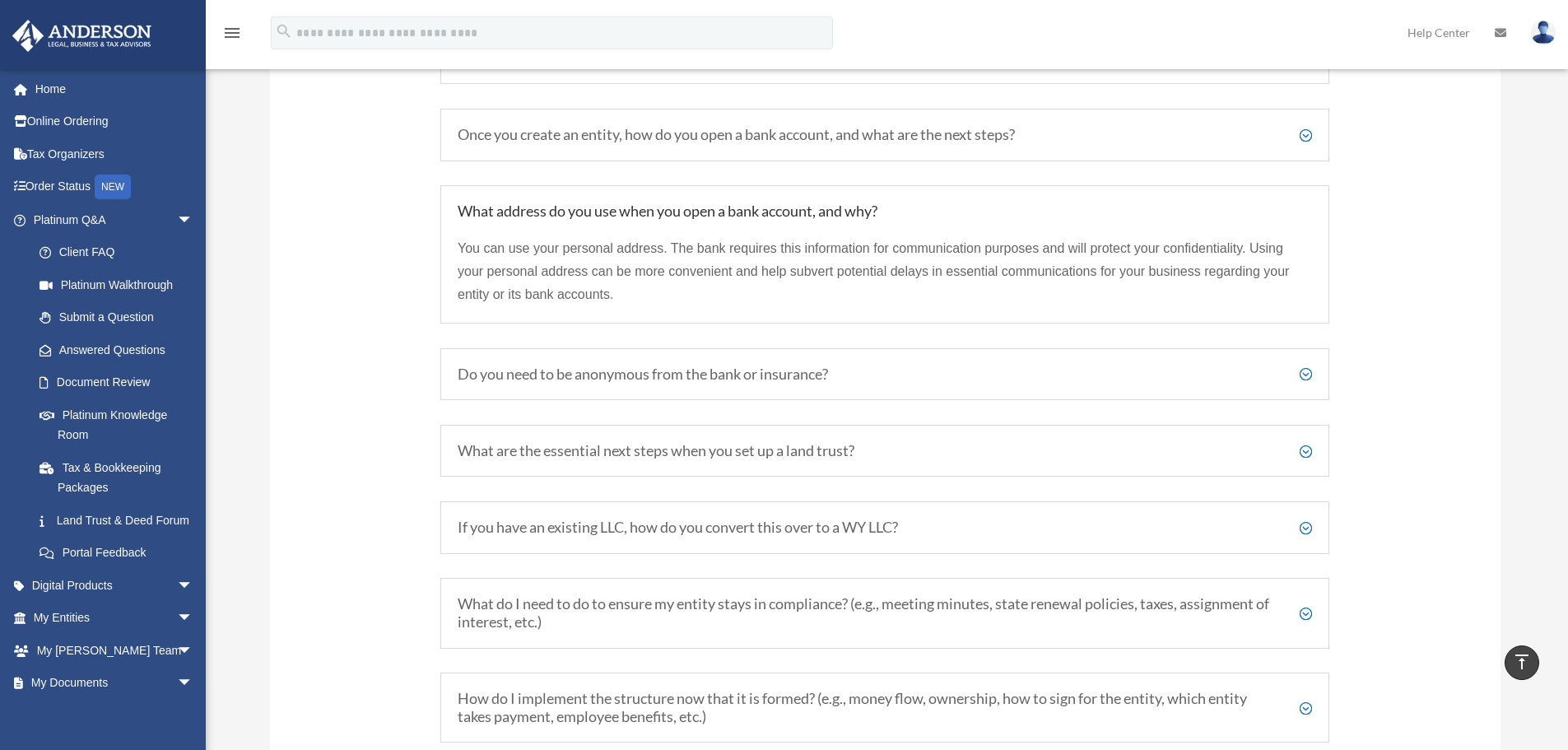
click at [828, 457] on h5 "What are the essential next steps when you set up a land trust?" at bounding box center [885, 451] width 855 height 18
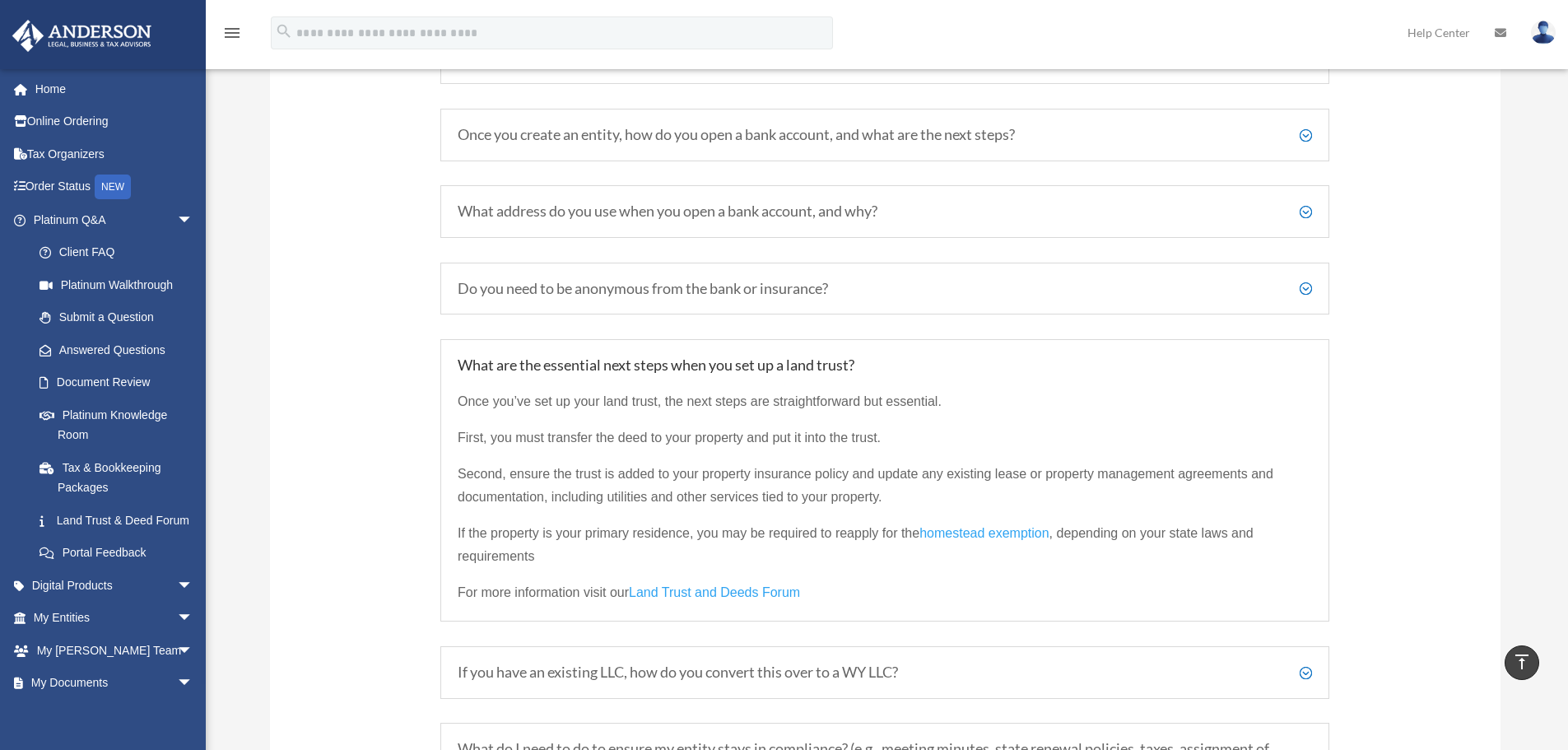
click at [858, 373] on h5 "What are the essential next steps when you set up a land trust?" at bounding box center [885, 365] width 855 height 18
click at [853, 355] on div "What are the essential next steps when you set up a land trust? Once you’ve set…" at bounding box center [885, 481] width 889 height 283
click at [1133, 398] on p "Once you’ve set up your land trust, the next steps are straightforward but esse…" at bounding box center [885, 408] width 855 height 36
click at [777, 351] on div "What are the essential next steps when you set up a land trust? Once you’ve set…" at bounding box center [885, 481] width 889 height 283
click at [793, 364] on h5 "What are the essential next steps when you set up a land trust?" at bounding box center [885, 365] width 855 height 18
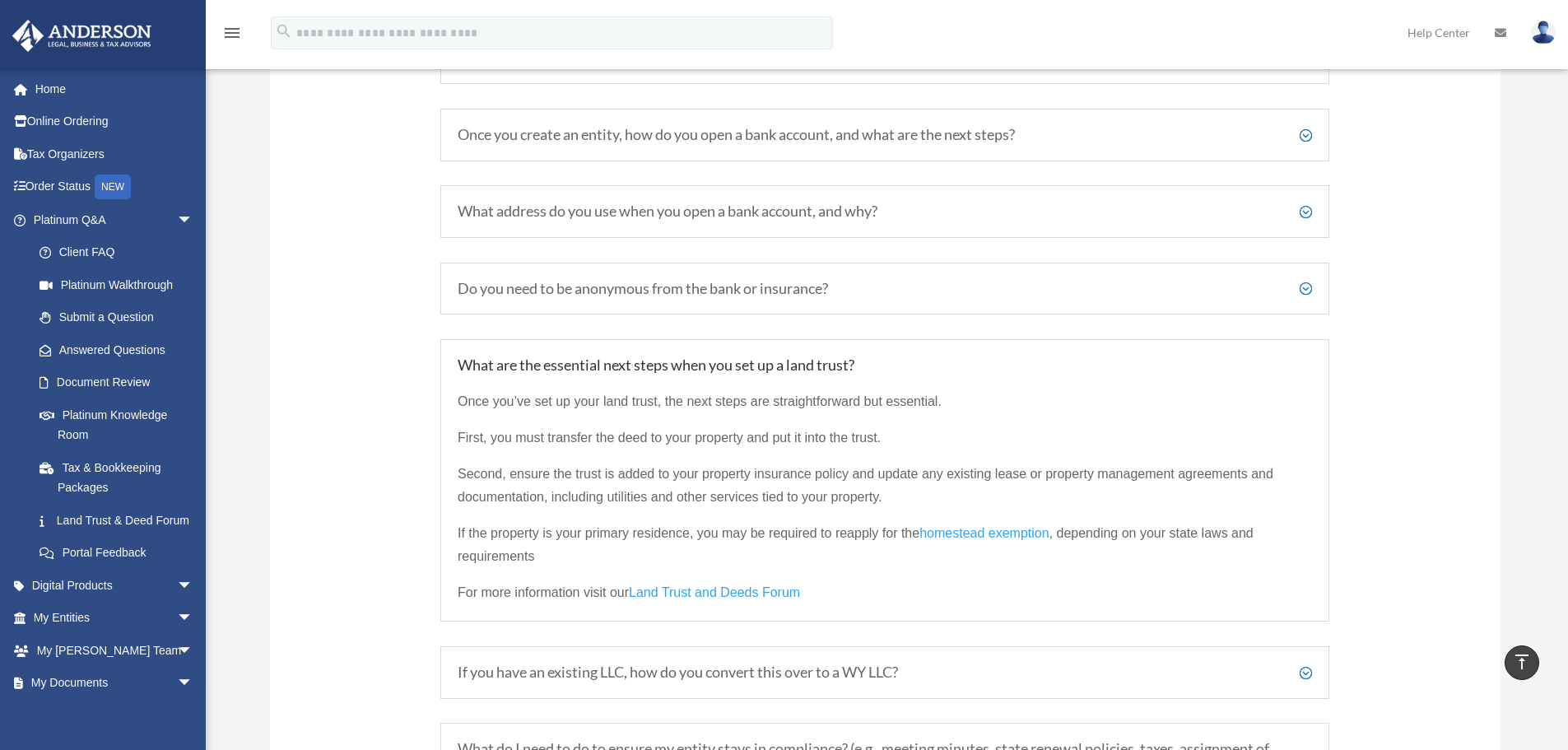
click at [1199, 369] on h5 "What are the essential next steps when you set up a land trust?" at bounding box center [885, 365] width 855 height 18
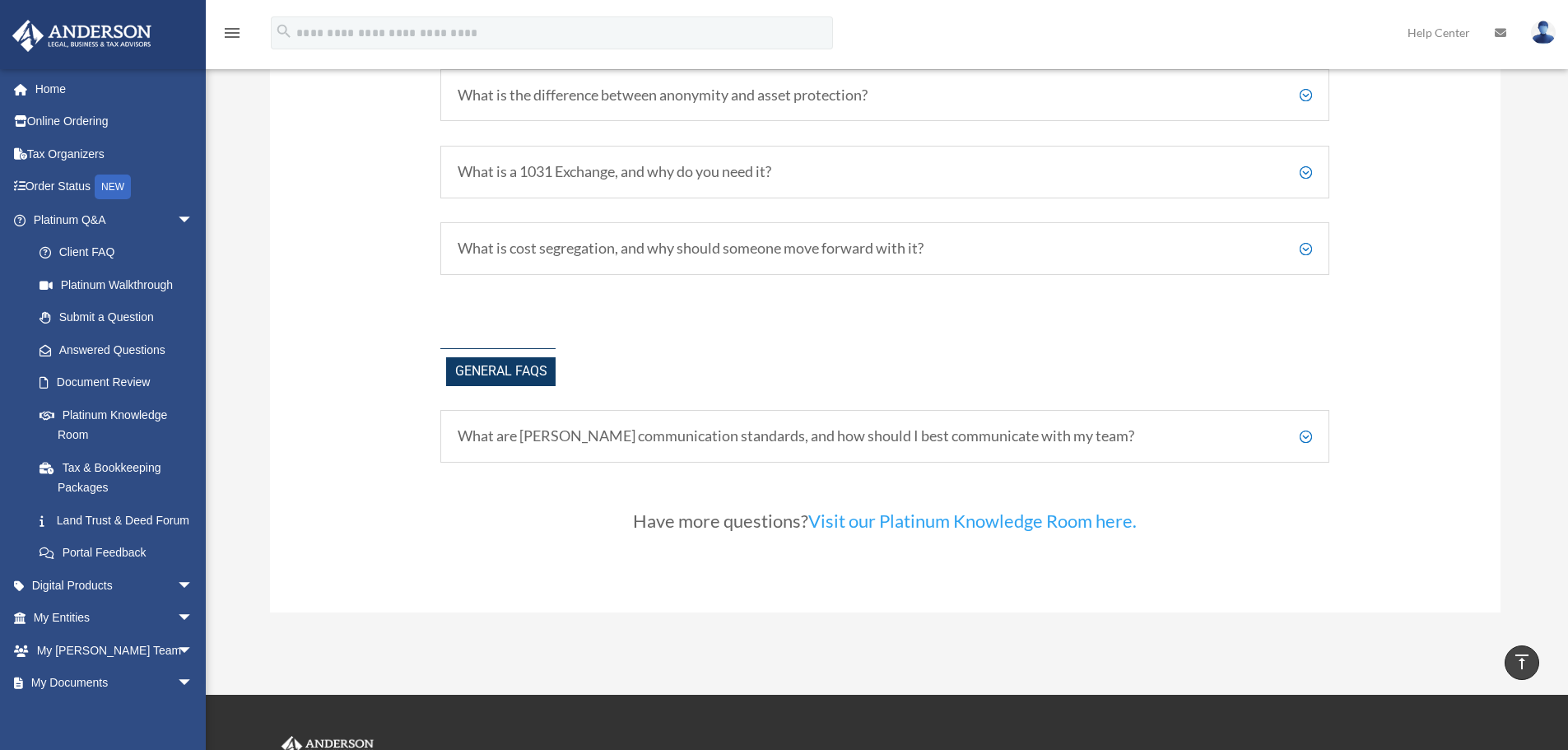
scroll to position [3566, 0]
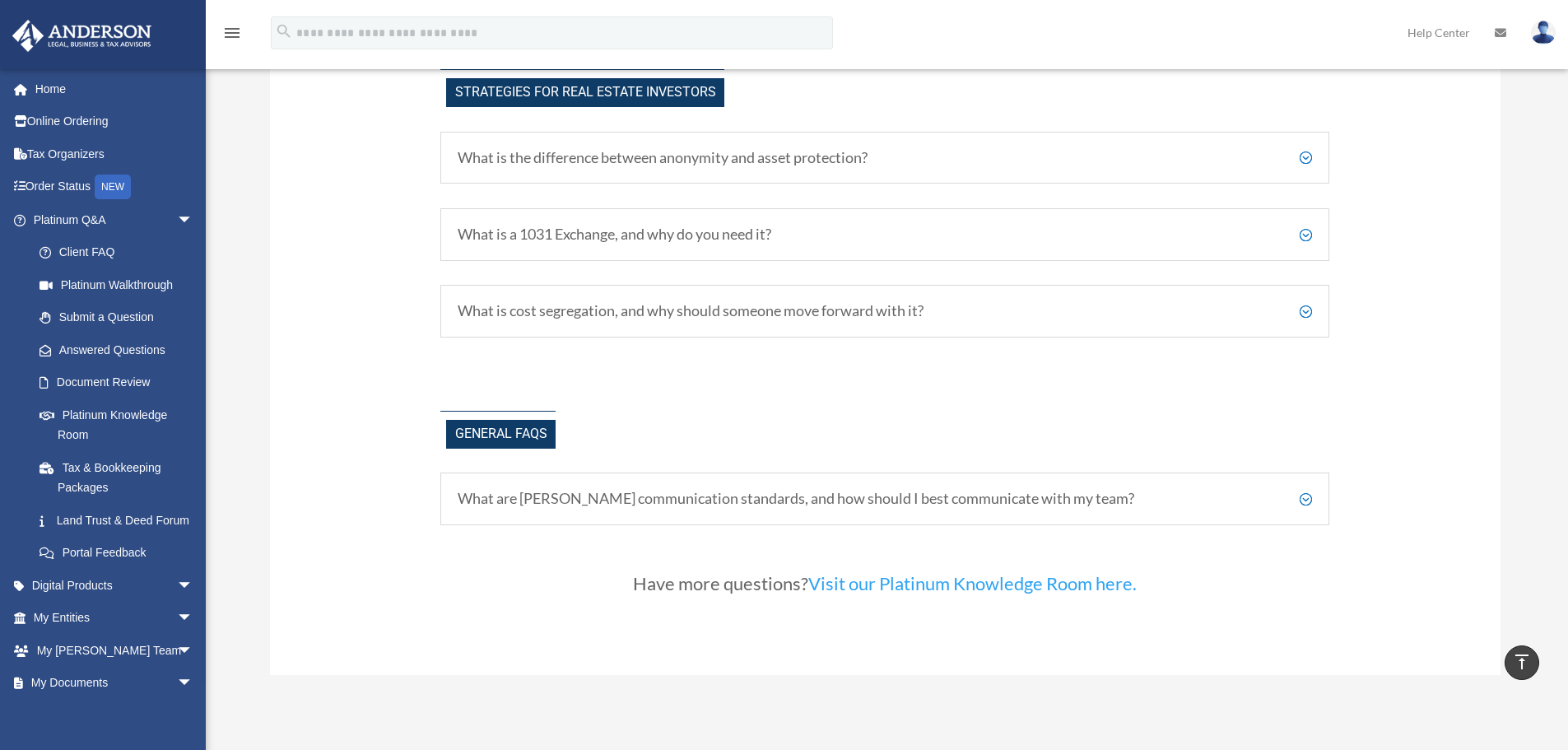
click at [896, 501] on h5 "What are [PERSON_NAME] communication standards, and how should I best communica…" at bounding box center [885, 498] width 855 height 18
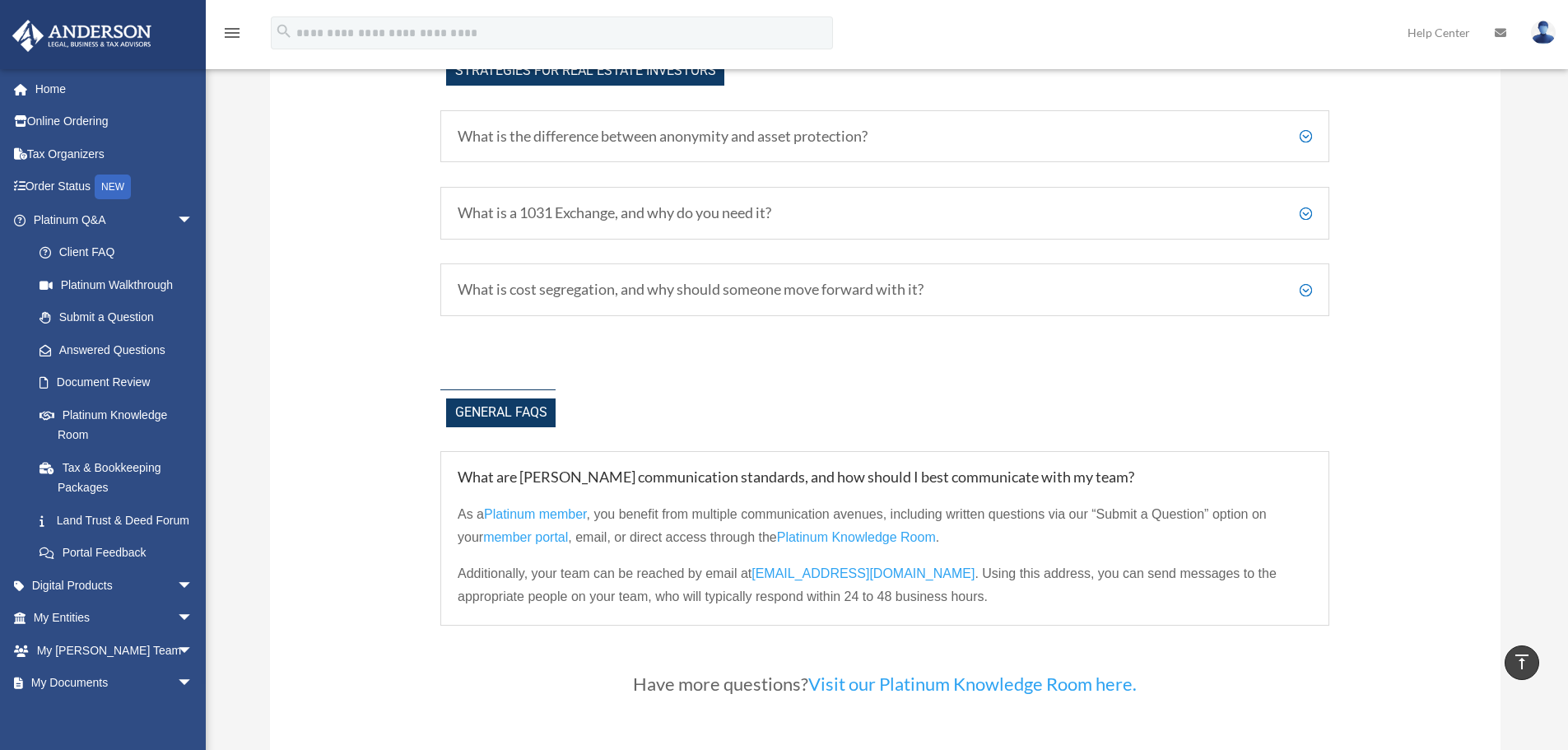
scroll to position [3812, 0]
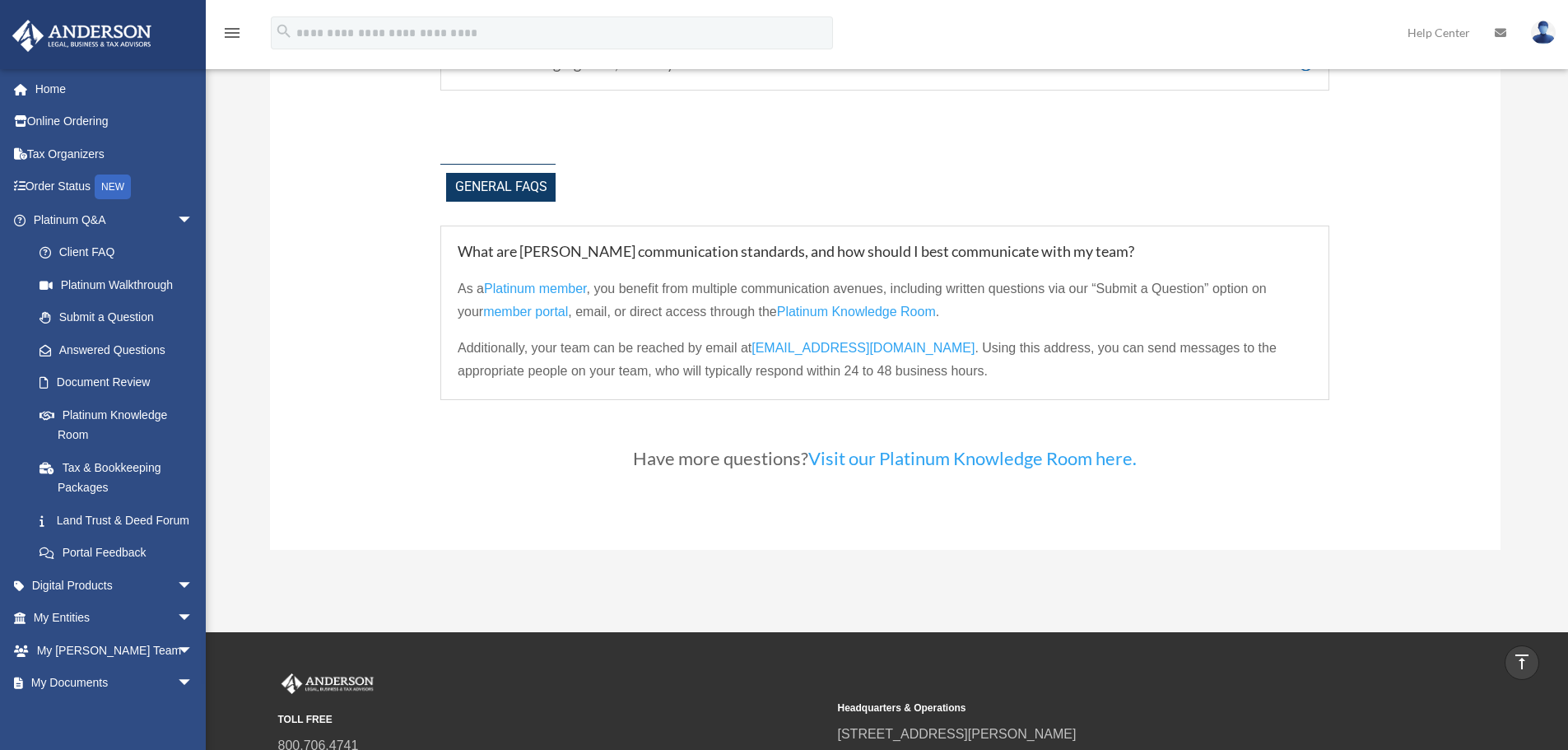
click at [851, 313] on span "Platinum Knowledge Room" at bounding box center [857, 312] width 158 height 14
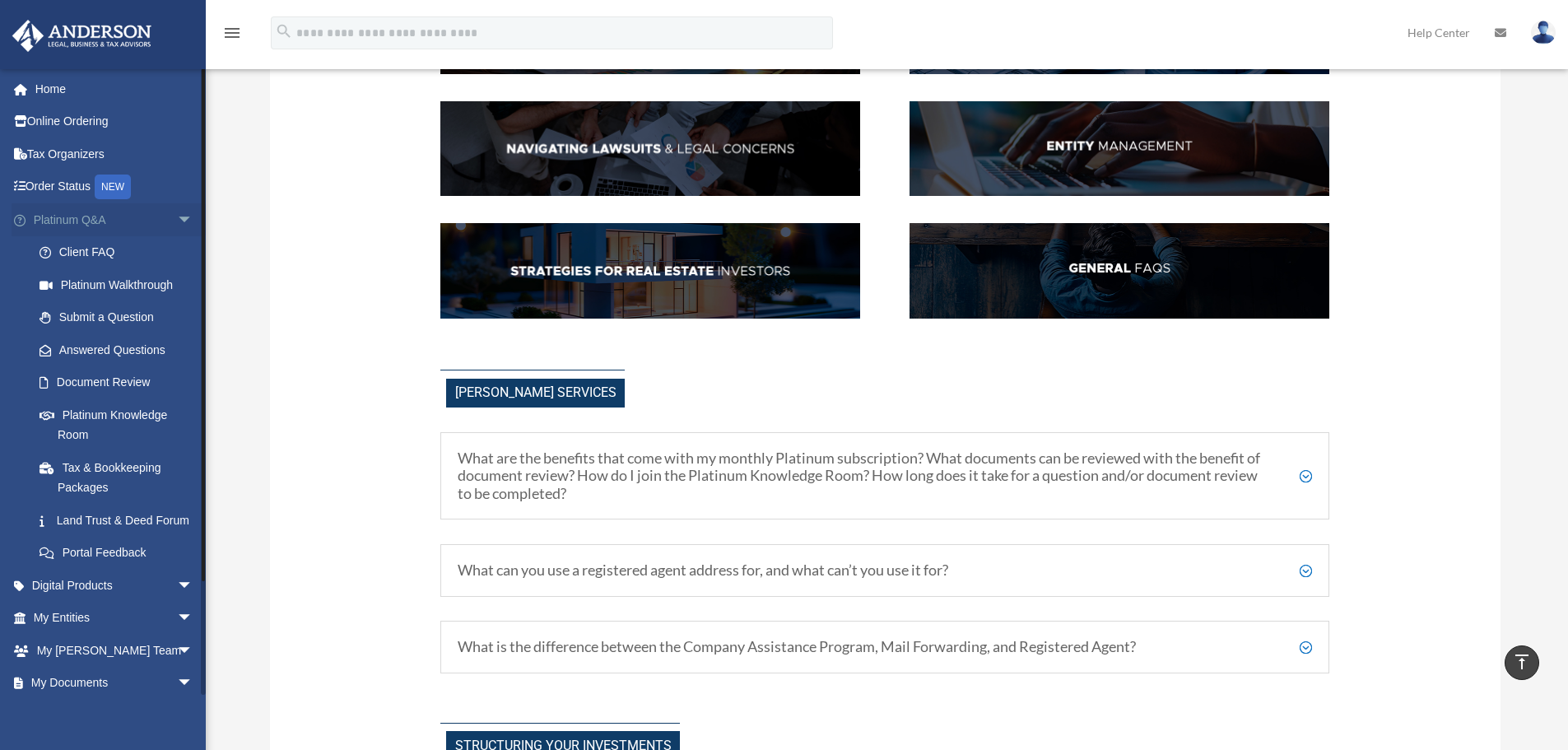
scroll to position [273, 0]
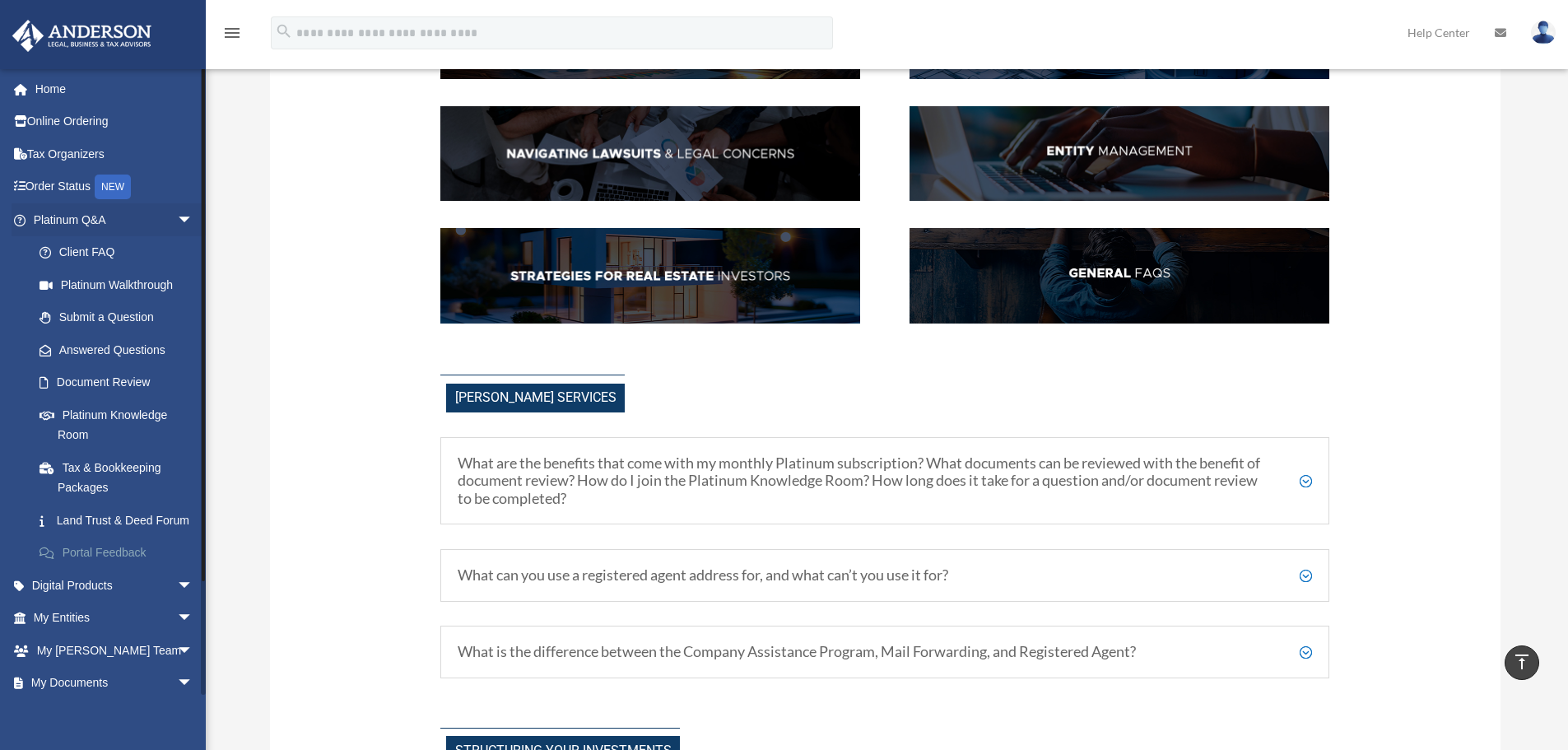
click at [127, 570] on link "Portal Feedback" at bounding box center [121, 553] width 195 height 33
click at [128, 570] on link "Portal Feedback" at bounding box center [121, 553] width 195 height 33
click at [123, 602] on link "Digital Products arrow_drop_down" at bounding box center [114, 585] width 207 height 33
click at [101, 635] on link "My Entities arrow_drop_down" at bounding box center [114, 618] width 207 height 33
click at [130, 463] on link "Tax & Bookkeeping Packages" at bounding box center [121, 477] width 195 height 53
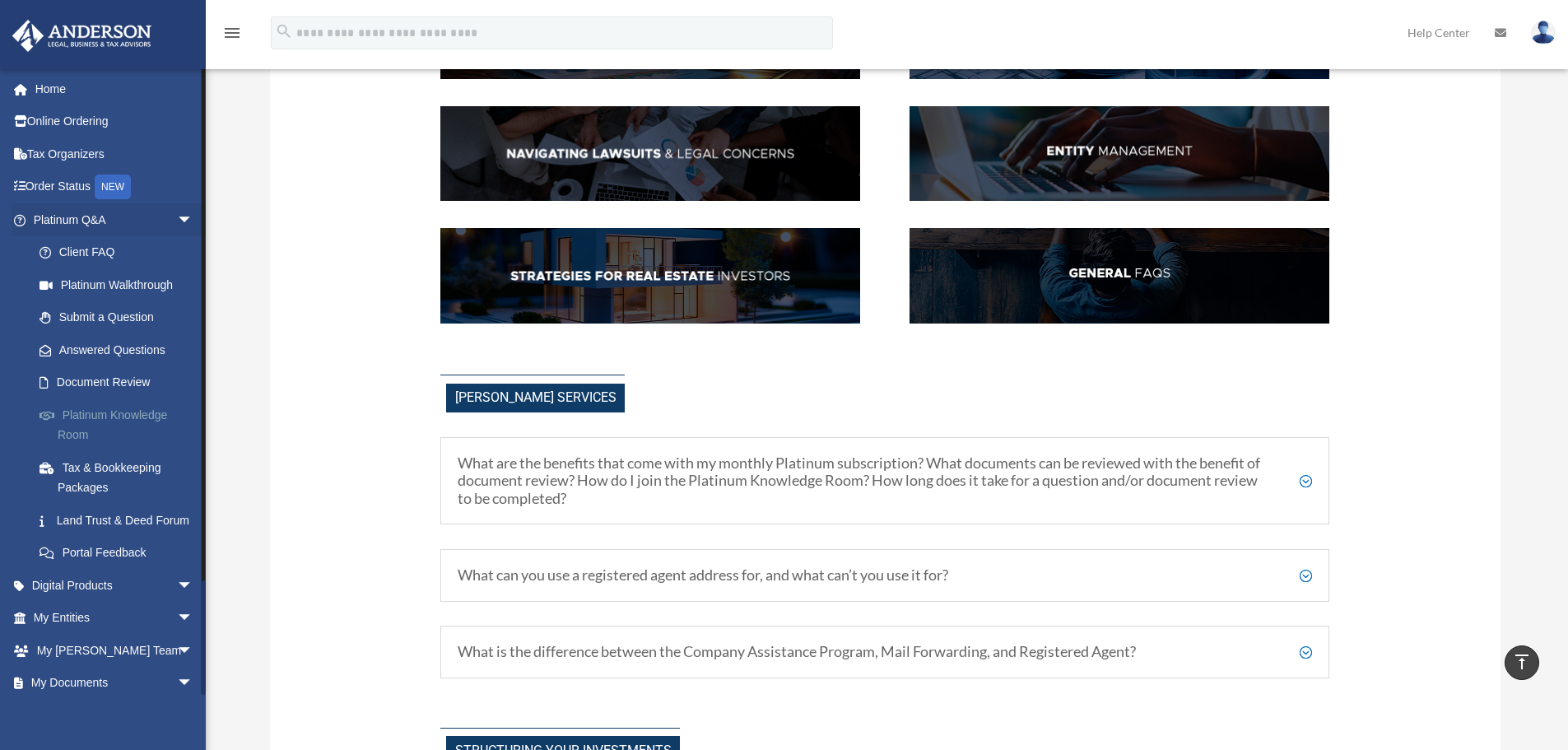
click at [144, 413] on link "Platinum Knowledge Room" at bounding box center [121, 425] width 195 height 53
click at [136, 384] on link "Document Review" at bounding box center [121, 382] width 195 height 33
click at [135, 349] on link "Answered Questions" at bounding box center [121, 349] width 195 height 33
click at [133, 317] on link "Submit a Question" at bounding box center [121, 317] width 195 height 33
click at [133, 286] on link "Platinum Walkthrough" at bounding box center [121, 284] width 195 height 33
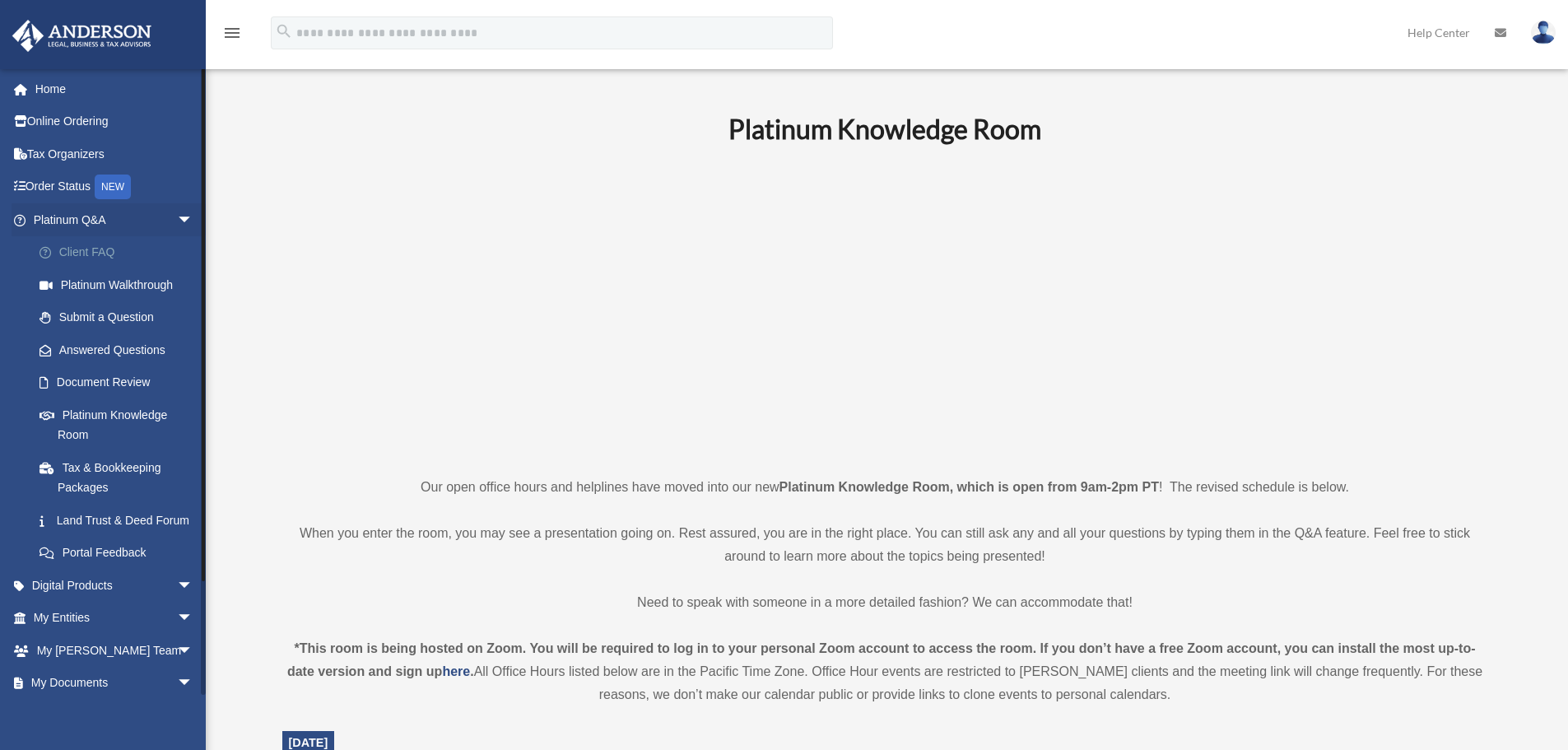
click at [89, 244] on link "Client FAQ" at bounding box center [121, 252] width 195 height 33
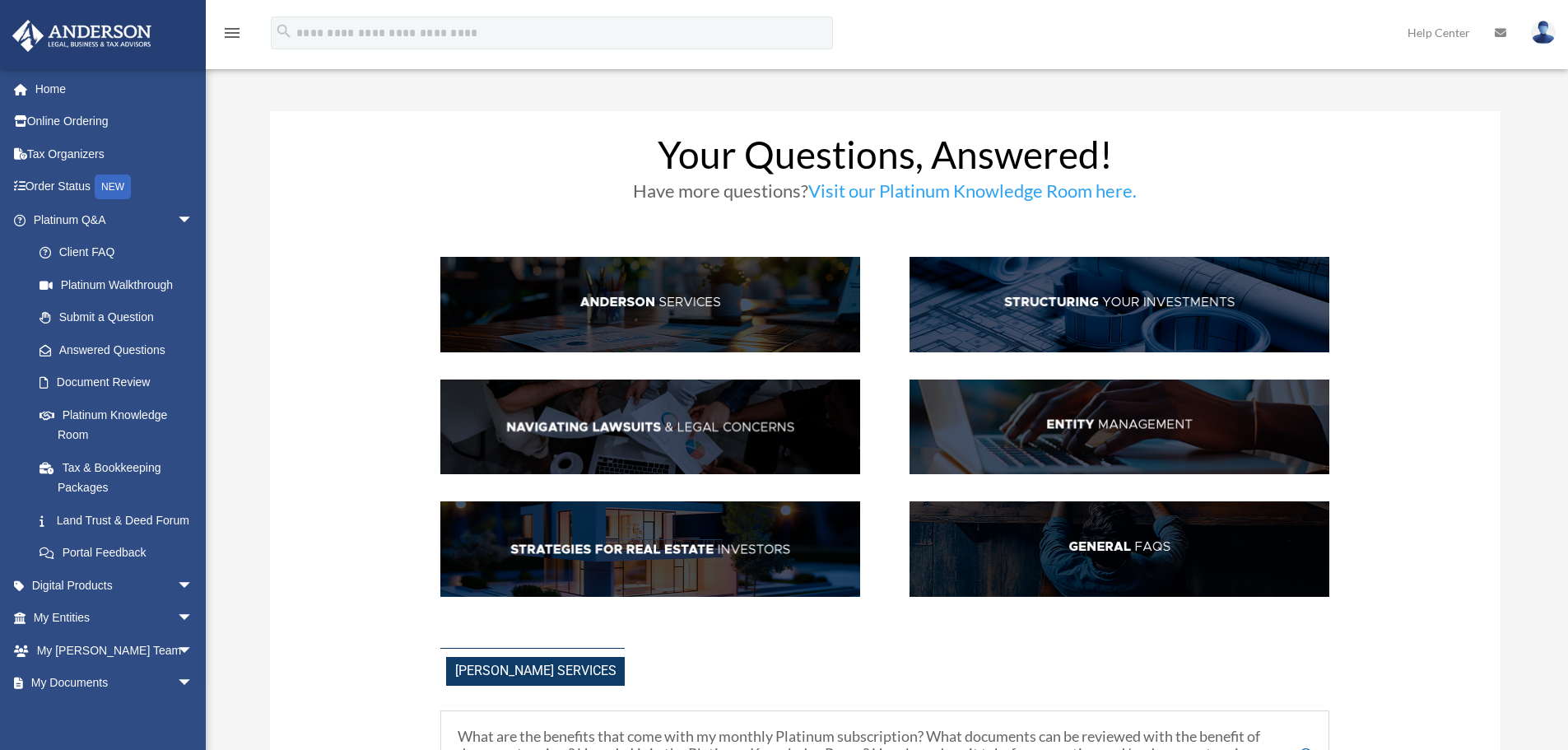
click at [1069, 188] on link "Visit our Platinum Knowledge Room here." at bounding box center [972, 195] width 328 height 31
click at [1055, 195] on link "Visit our Platinum Knowledge Room here." at bounding box center [972, 195] width 328 height 31
click at [1059, 192] on link "Visit our Platinum Knowledge Room here." at bounding box center [972, 195] width 328 height 31
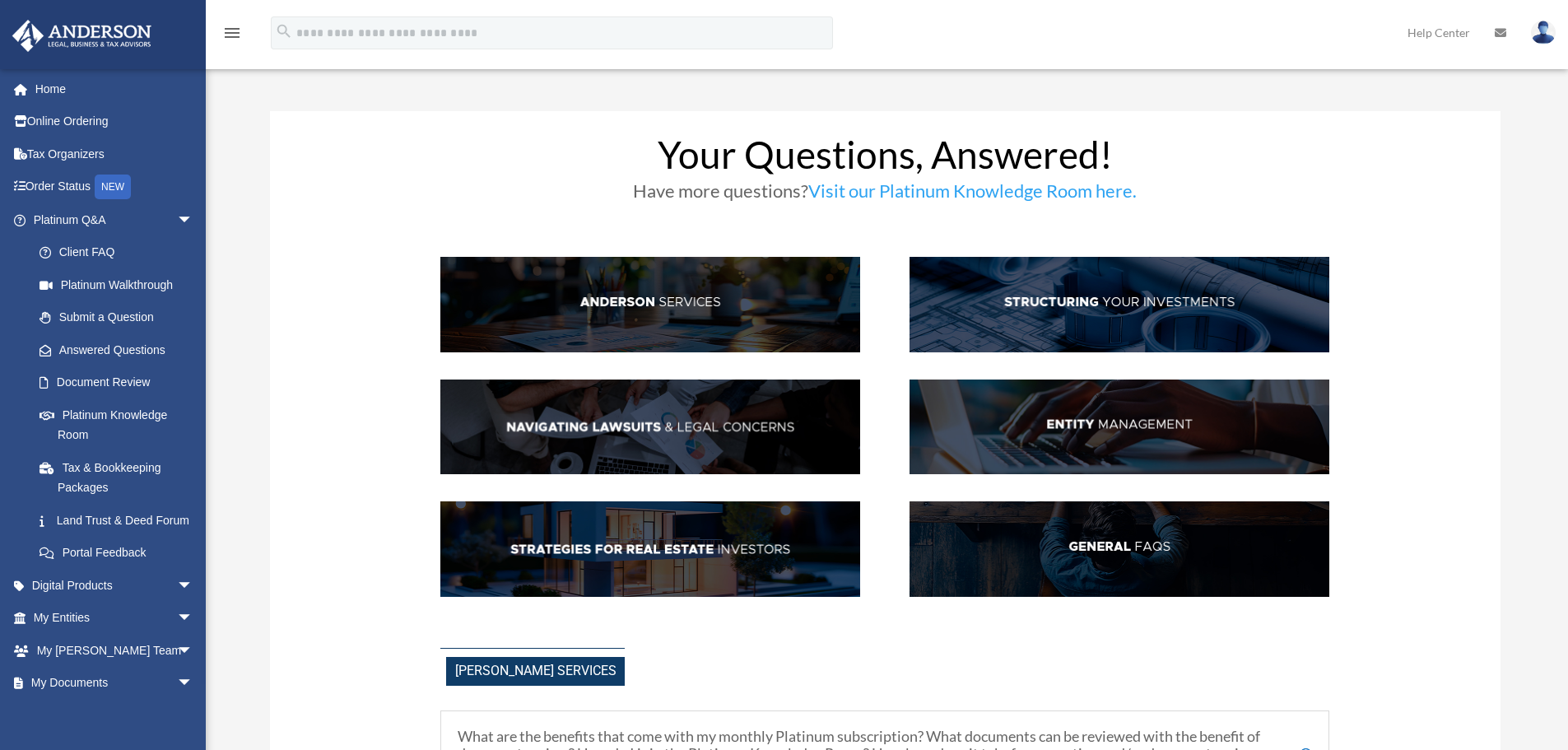
scroll to position [200, 0]
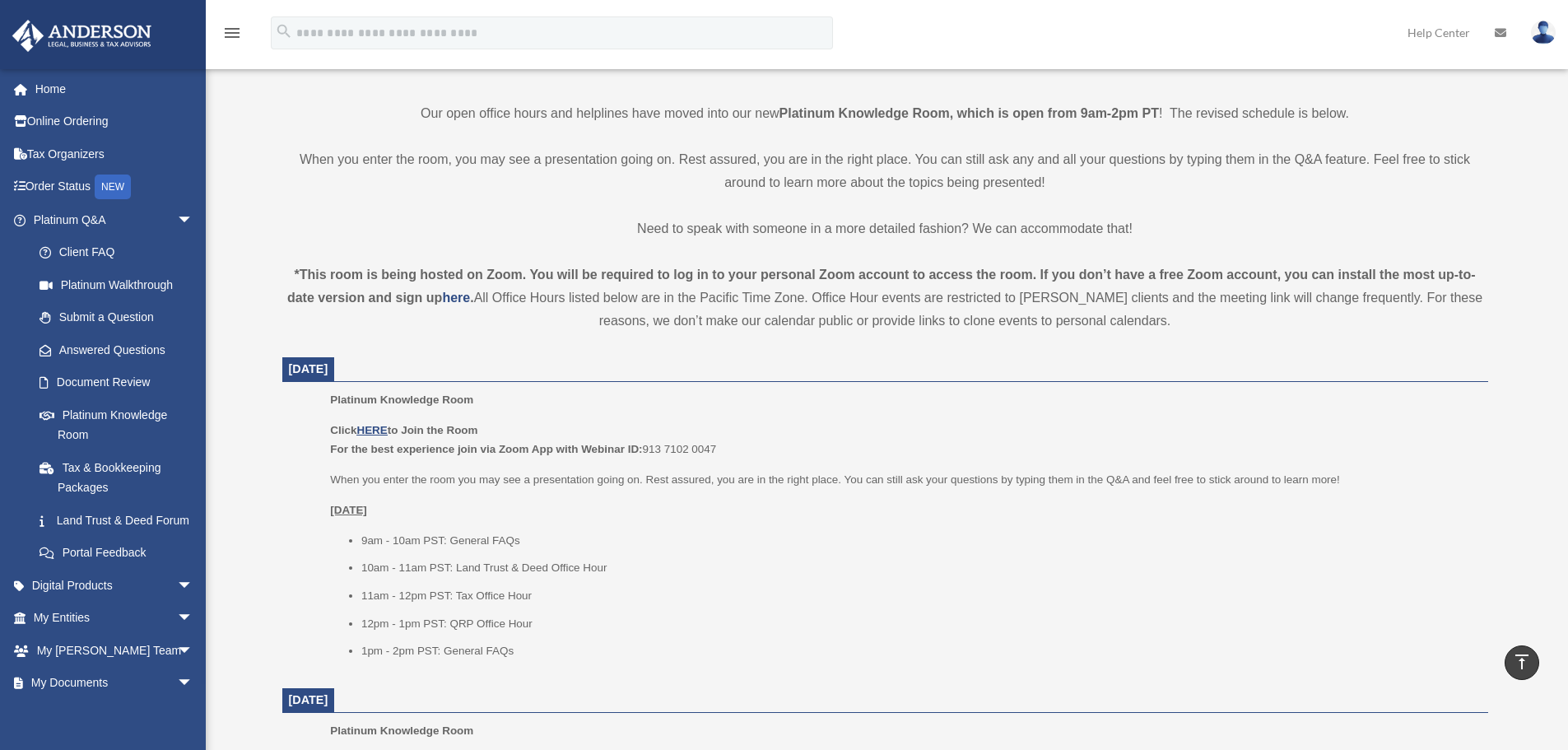
scroll to position [412, 0]
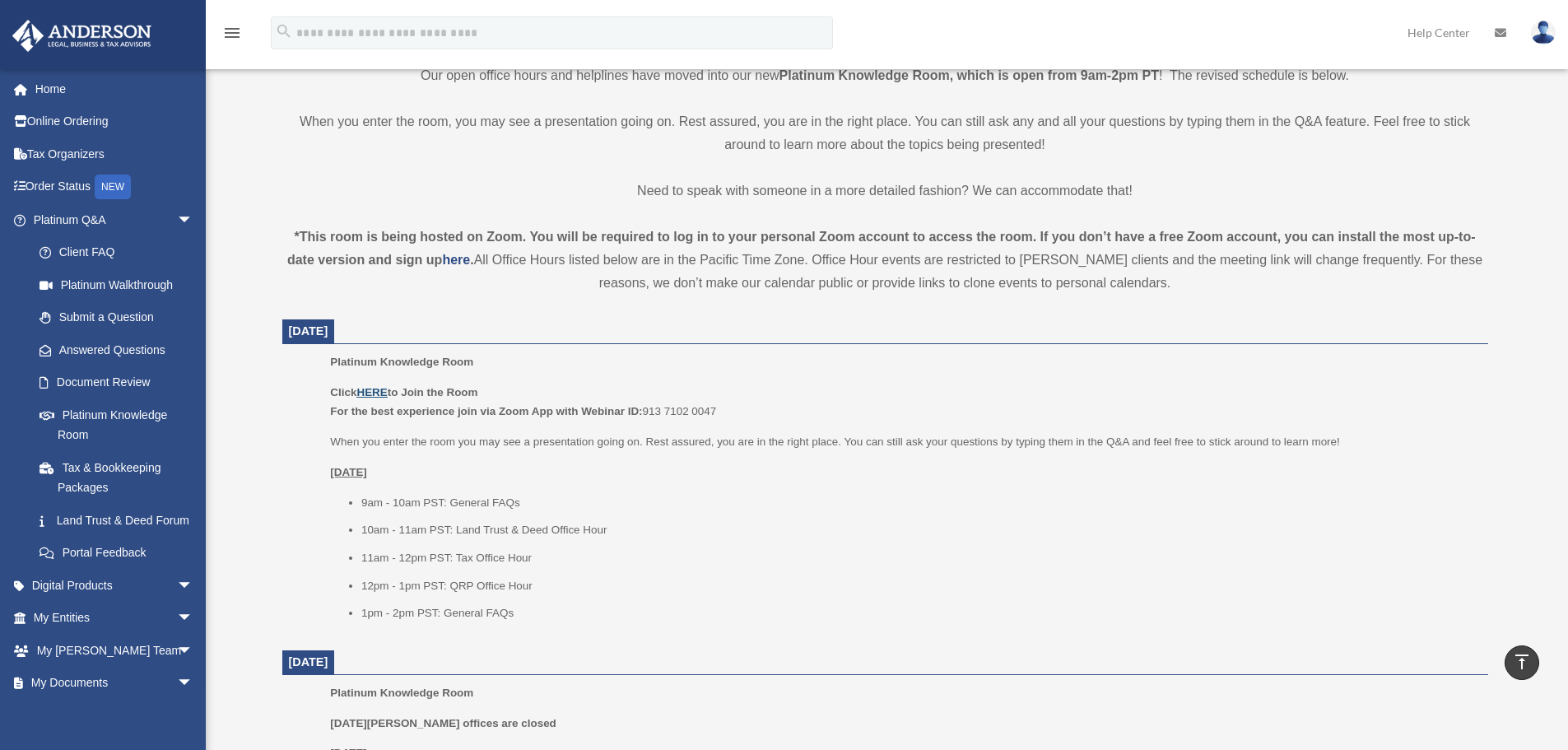
click at [383, 390] on u "HERE" at bounding box center [372, 393] width 31 height 12
click at [373, 390] on u "HERE" at bounding box center [372, 393] width 31 height 12
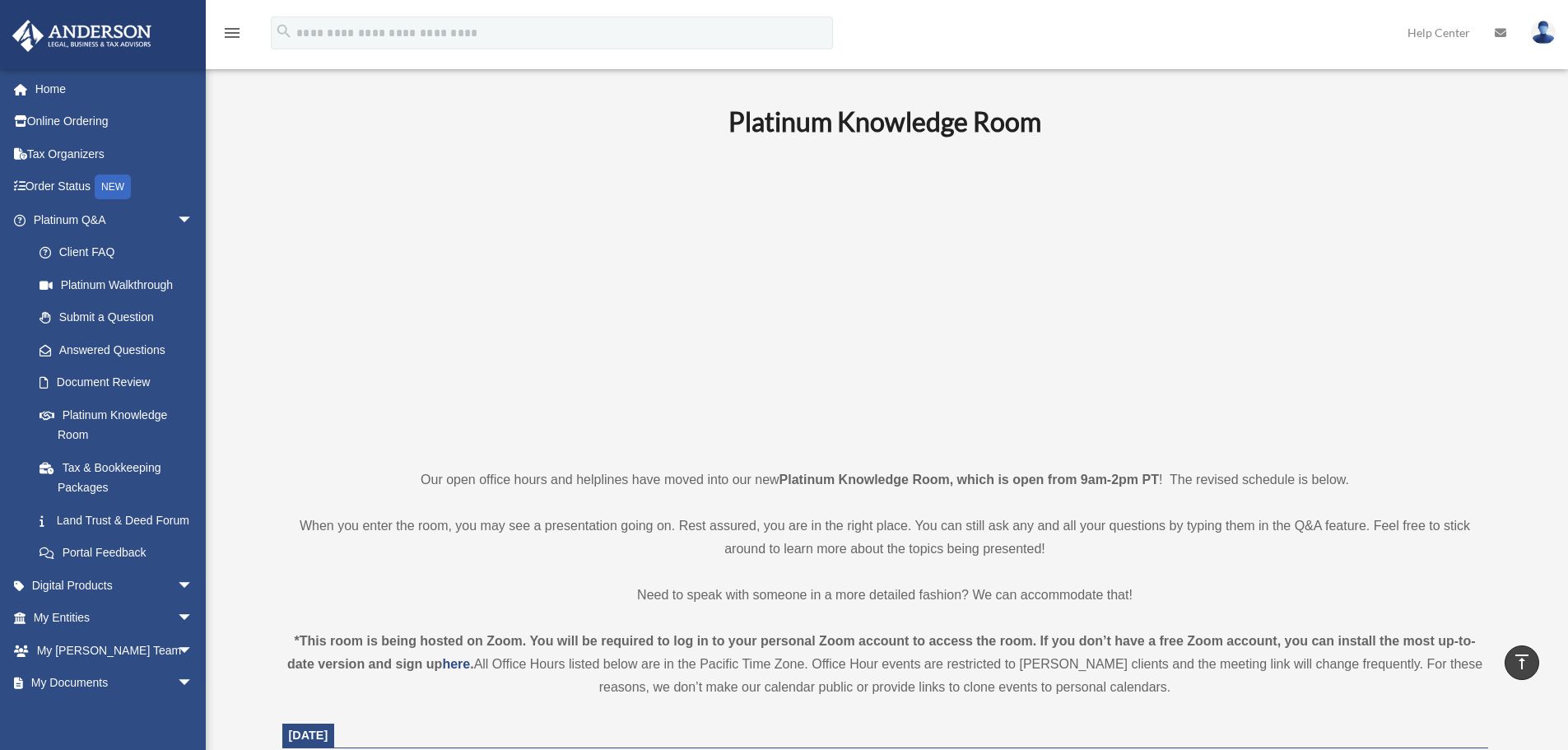
scroll to position [0, 0]
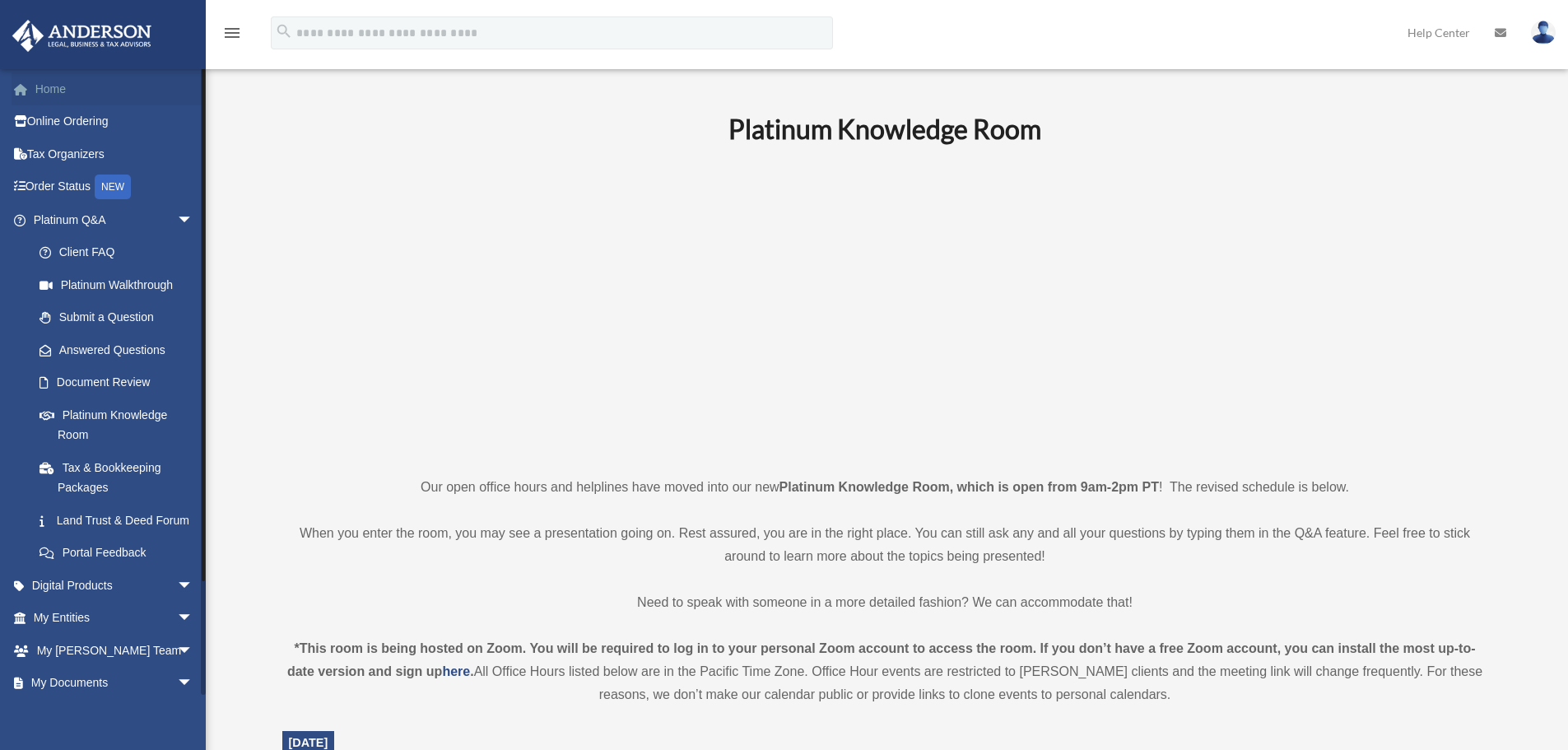
click at [142, 86] on link "Home" at bounding box center [114, 88] width 207 height 33
